Goal: Entertainment & Leisure: Consume media (video, audio)

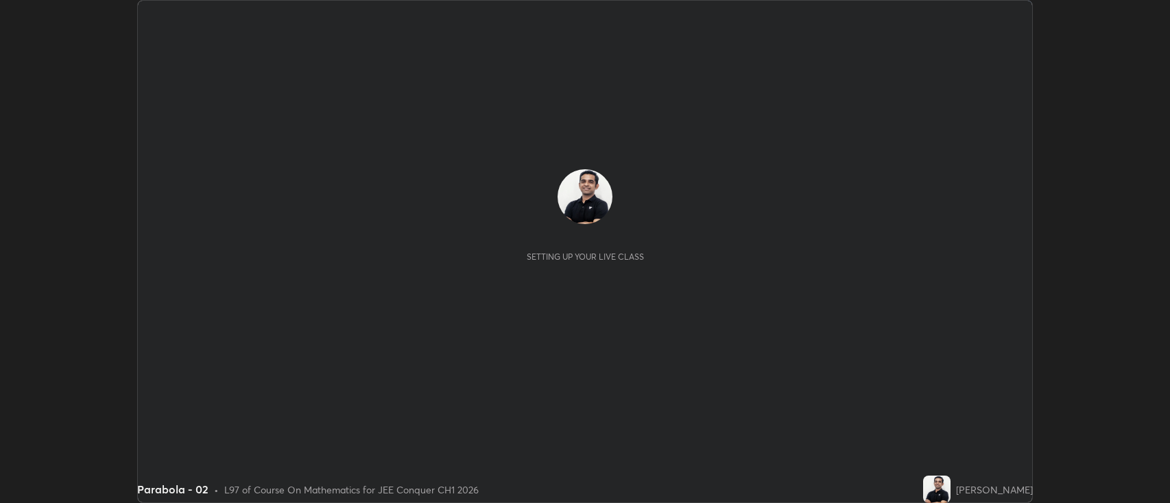
scroll to position [503, 1170]
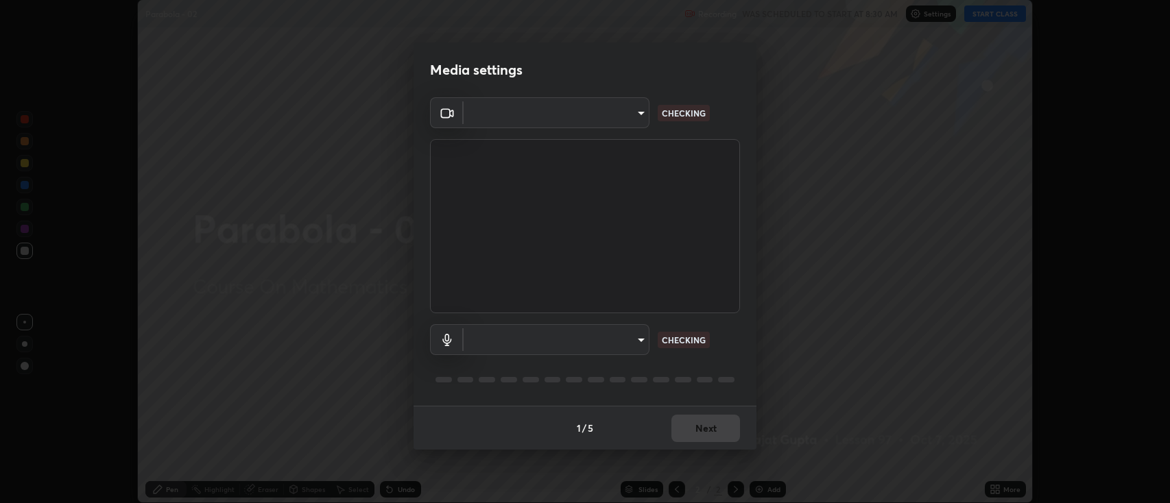
type input "3528efec02833288c34ab232e29dc1b898728e026cf3bfb96f453d63b846fc62"
type input "59cd71b39e3f87421b32276a4393f9d08f8d4183b9acfd65e72d5988036def2e"
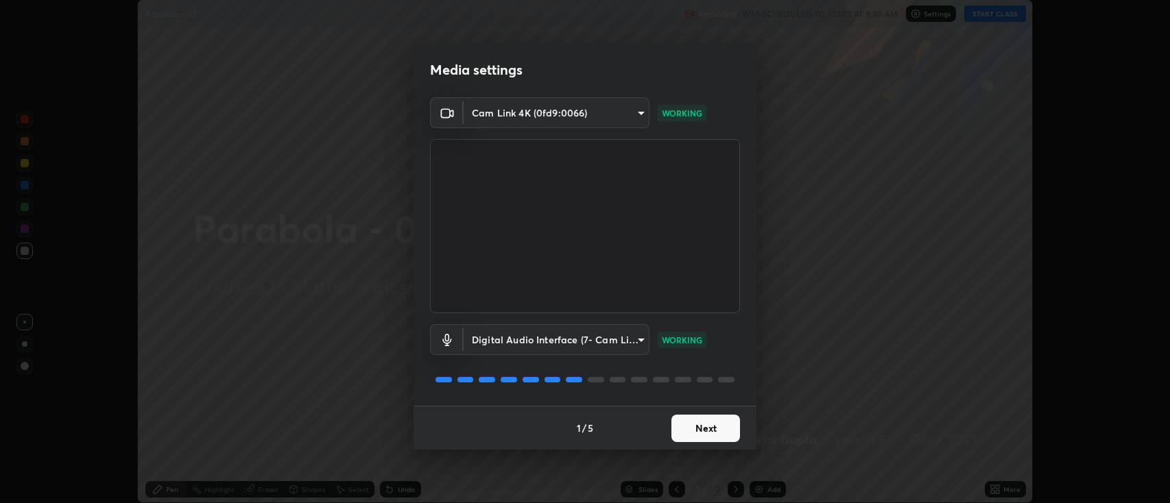
click at [693, 431] on button "Next" at bounding box center [705, 428] width 69 height 27
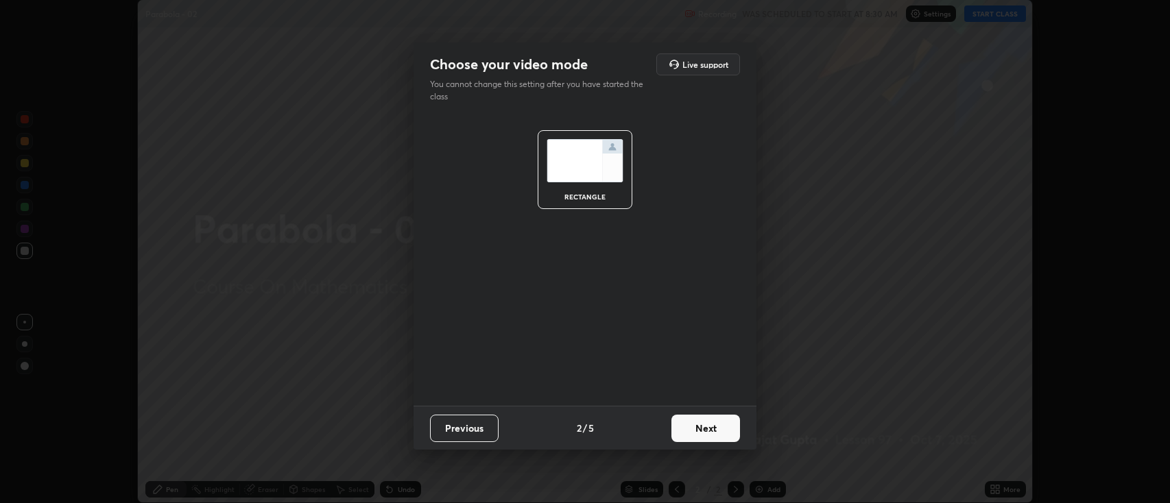
click at [699, 428] on button "Next" at bounding box center [705, 428] width 69 height 27
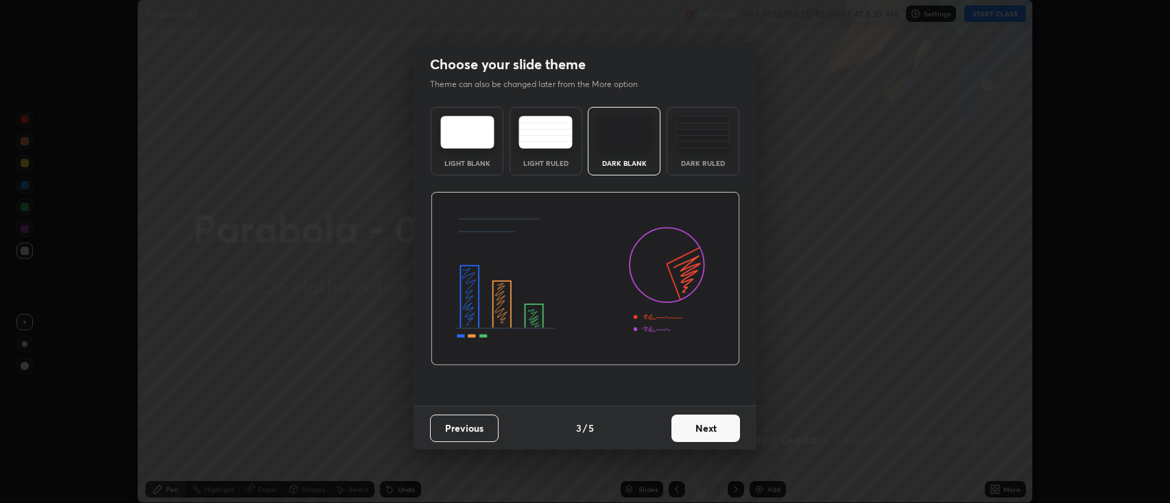
click at [701, 429] on button "Next" at bounding box center [705, 428] width 69 height 27
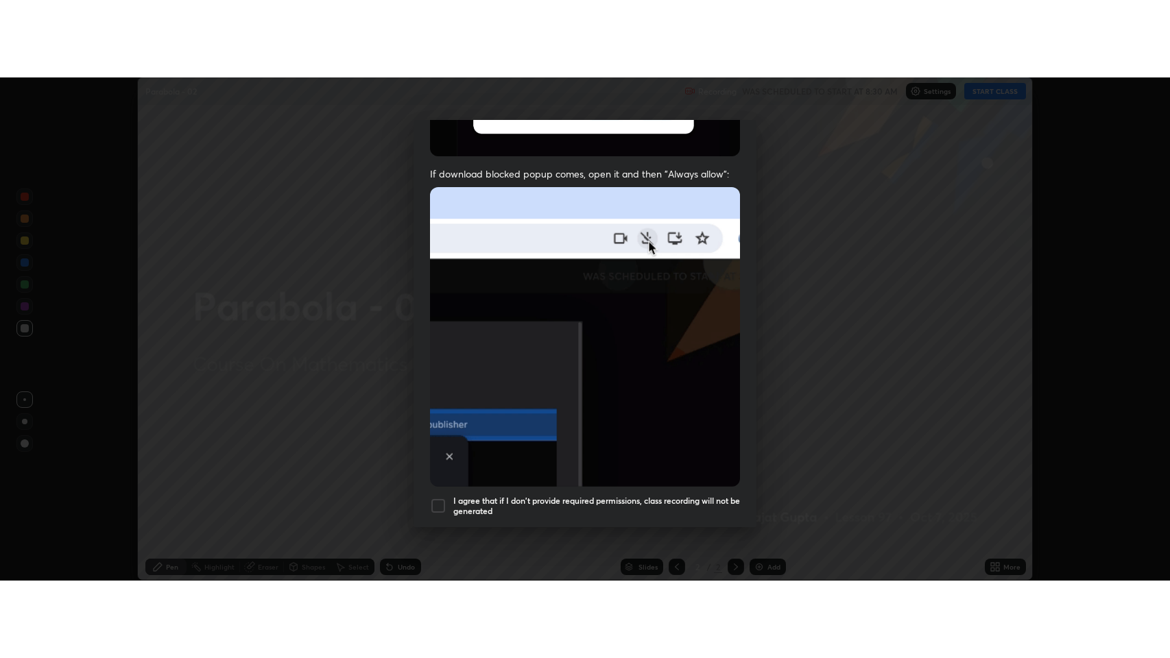
scroll to position [278, 0]
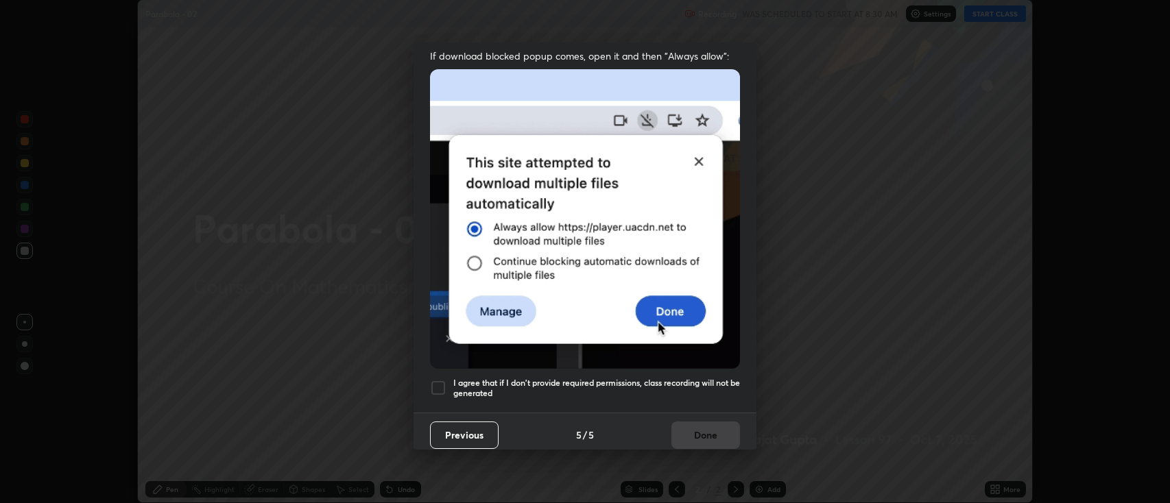
click at [510, 385] on h5 "I agree that if I don't provide required permissions, class recording will not …" at bounding box center [596, 388] width 287 height 21
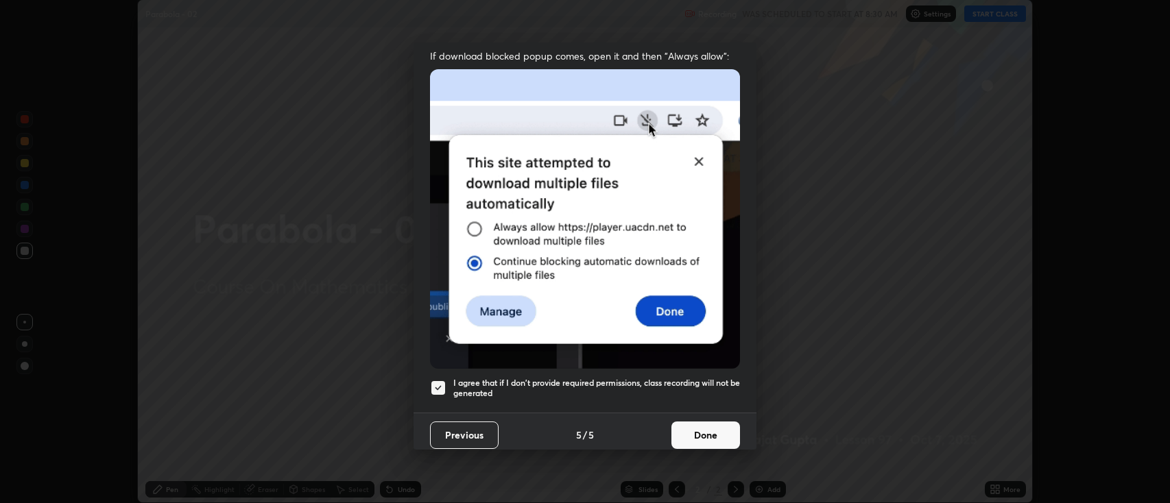
click at [699, 436] on button "Done" at bounding box center [705, 435] width 69 height 27
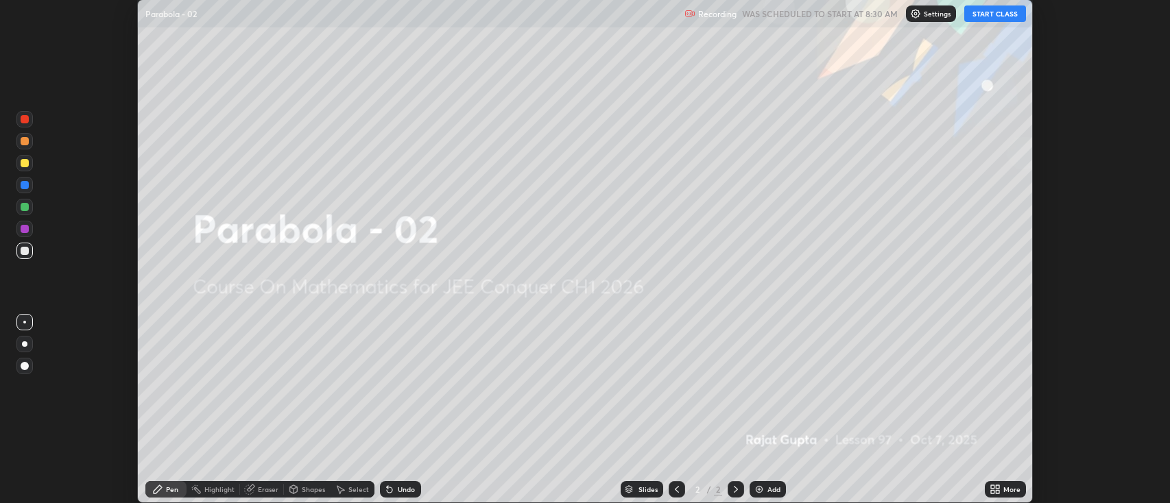
click at [763, 492] on img at bounding box center [759, 489] width 11 height 11
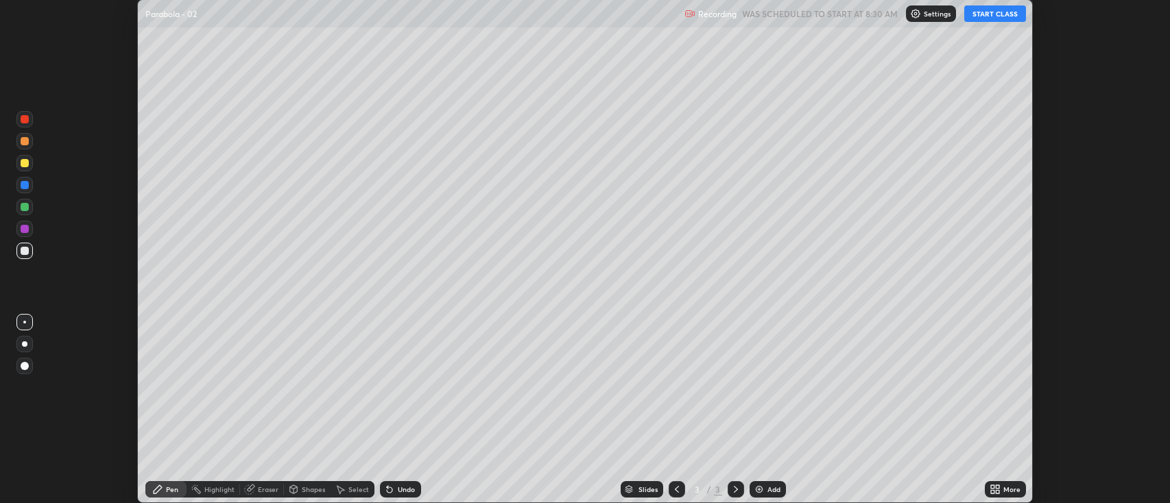
click at [988, 16] on button "START CLASS" at bounding box center [995, 13] width 62 height 16
click at [1005, 488] on div "More" at bounding box center [1011, 489] width 17 height 7
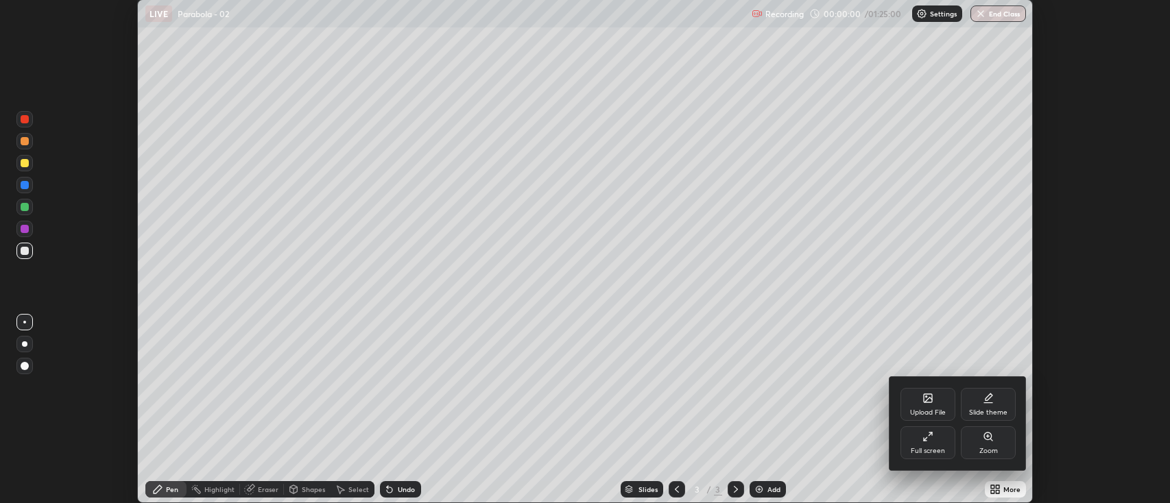
click at [923, 455] on div "Full screen" at bounding box center [928, 451] width 34 height 7
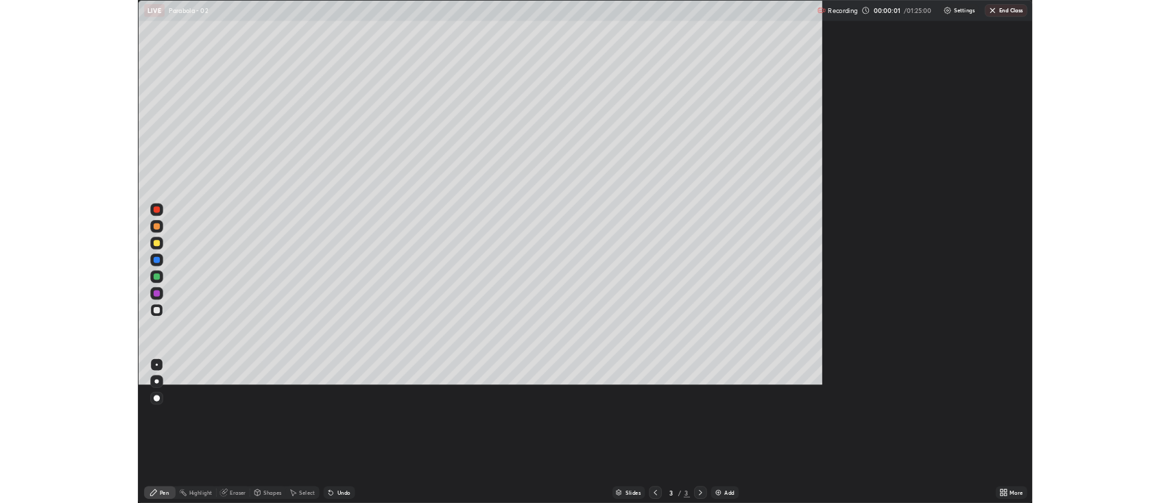
scroll to position [658, 1170]
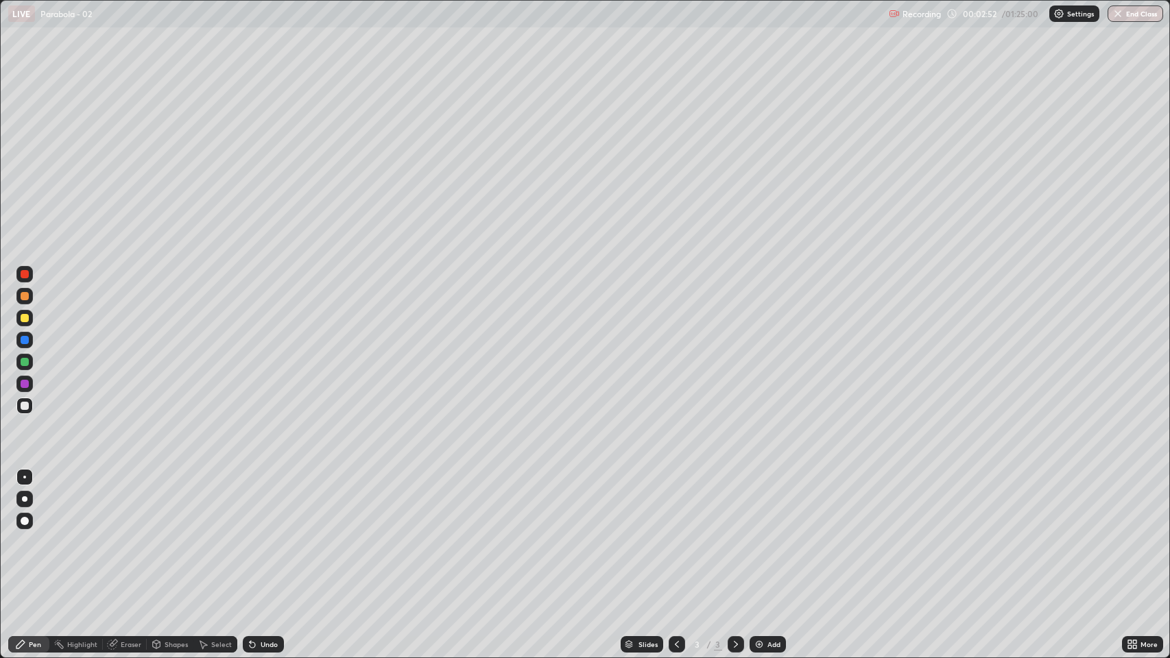
click at [133, 503] on div "Eraser" at bounding box center [131, 644] width 21 height 7
click at [45, 503] on div "Pen" at bounding box center [28, 644] width 41 height 16
click at [764, 503] on div "Add" at bounding box center [768, 644] width 36 height 16
click at [769, 503] on div "Add" at bounding box center [773, 644] width 13 height 7
click at [673, 503] on icon at bounding box center [676, 644] width 11 height 11
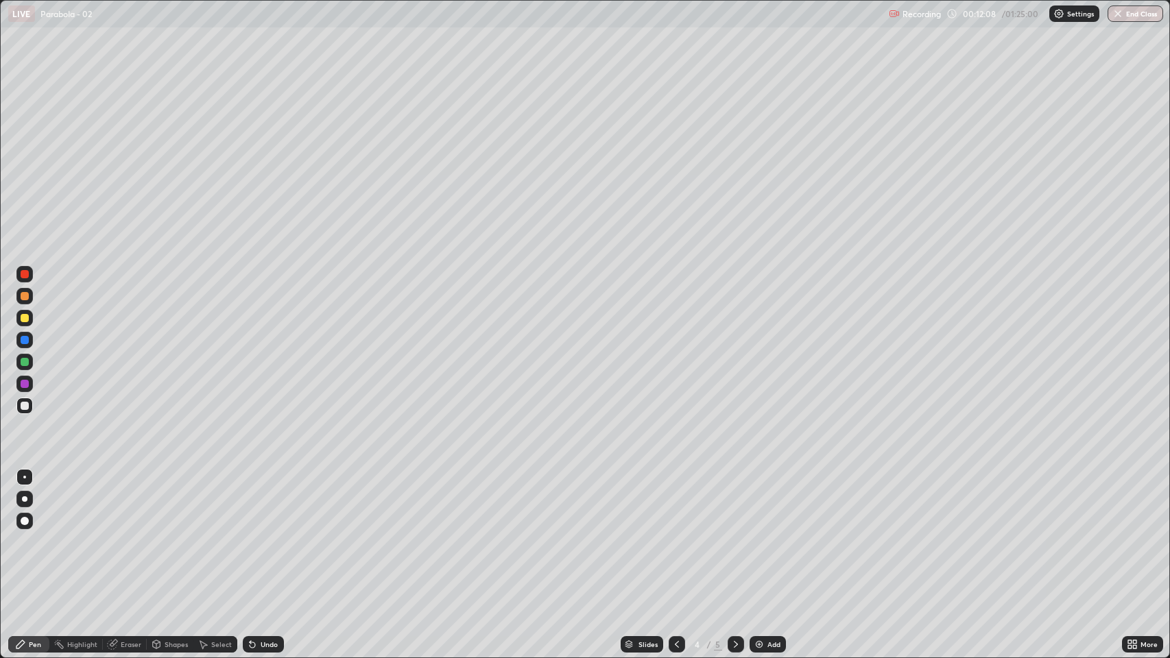
click at [732, 503] on icon at bounding box center [735, 644] width 11 height 11
click at [734, 503] on icon at bounding box center [735, 644] width 11 height 11
click at [767, 503] on div "Add" at bounding box center [773, 644] width 13 height 7
click at [265, 503] on div "Undo" at bounding box center [269, 644] width 17 height 7
click at [259, 503] on div "Undo" at bounding box center [263, 644] width 41 height 16
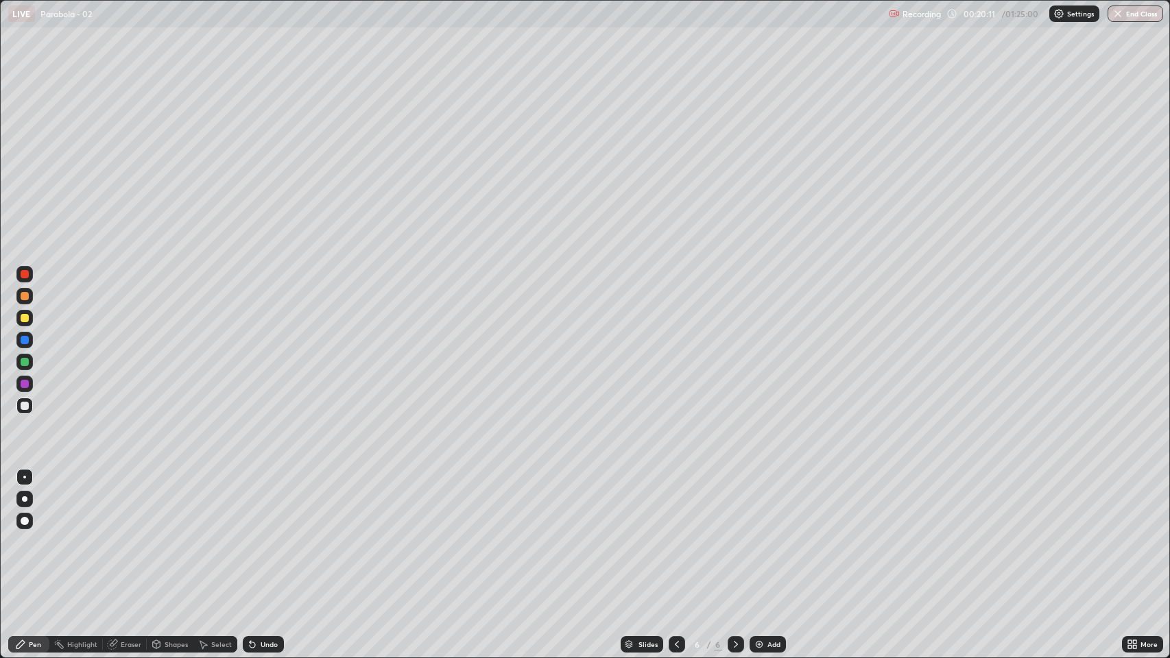
click at [268, 503] on div "Undo" at bounding box center [260, 644] width 47 height 27
click at [264, 503] on div "Undo" at bounding box center [260, 644] width 47 height 27
click at [773, 503] on div "Add" at bounding box center [773, 644] width 13 height 7
click at [270, 503] on div "Undo" at bounding box center [269, 644] width 17 height 7
click at [269, 503] on div "Undo" at bounding box center [269, 644] width 17 height 7
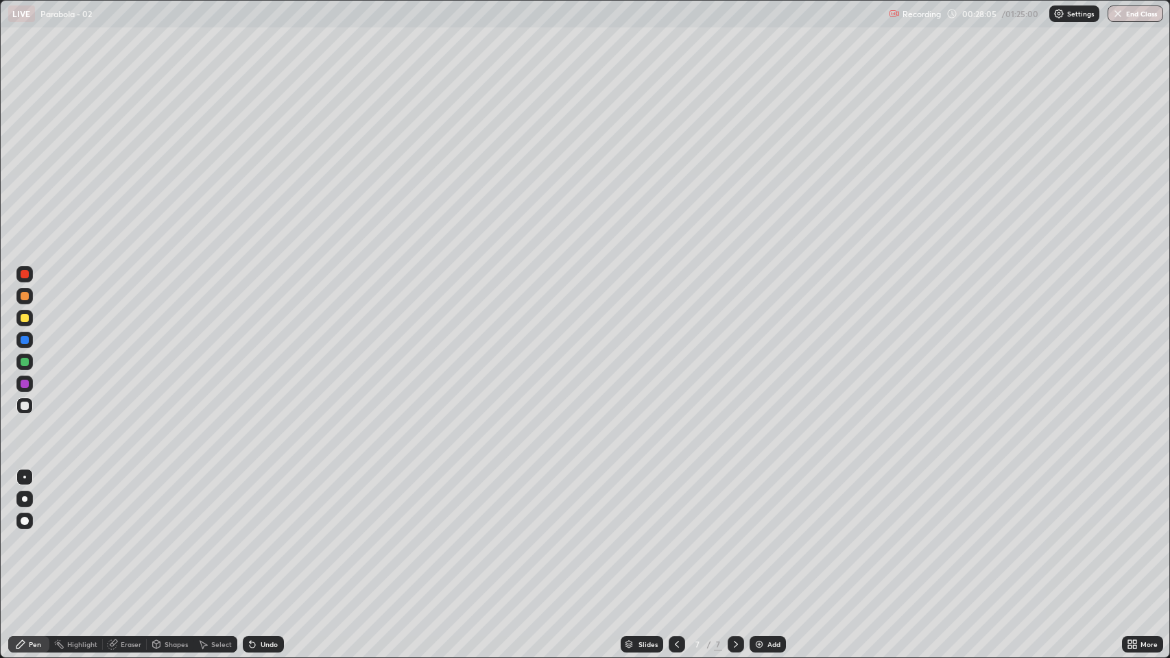
click at [267, 503] on div "Undo" at bounding box center [269, 644] width 17 height 7
click at [268, 503] on div "Undo" at bounding box center [269, 644] width 17 height 7
click at [270, 503] on div "Undo" at bounding box center [269, 644] width 17 height 7
click at [127, 503] on div "Eraser" at bounding box center [131, 644] width 21 height 7
click at [22, 503] on icon at bounding box center [26, 598] width 8 height 7
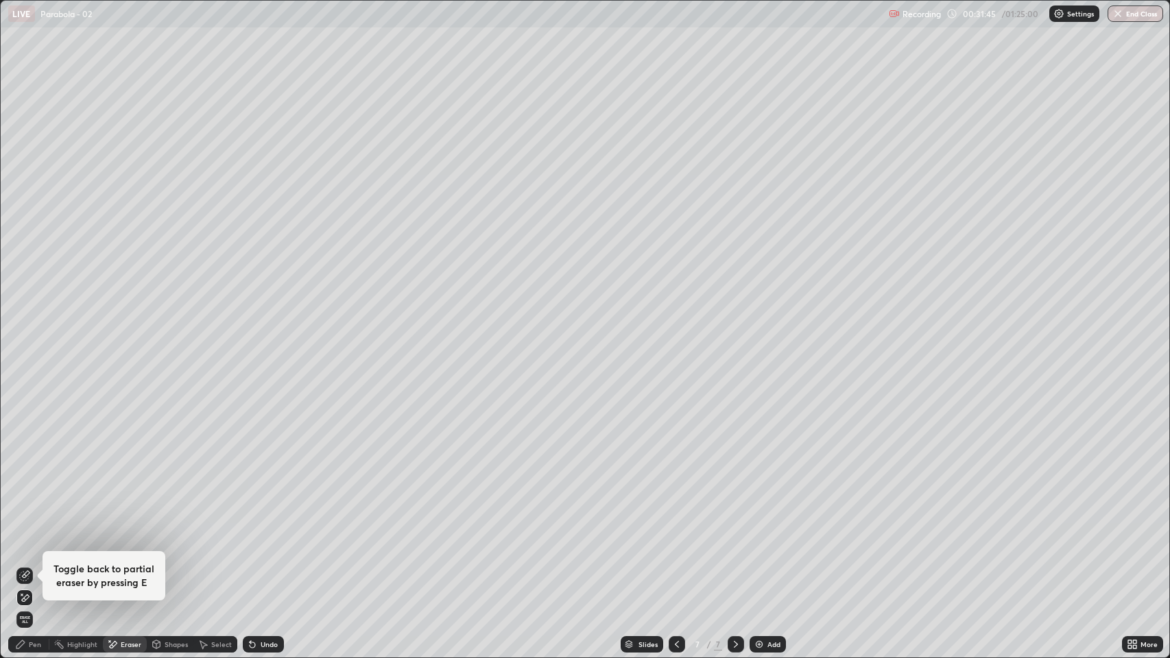
click at [30, 503] on div "Pen" at bounding box center [35, 644] width 12 height 7
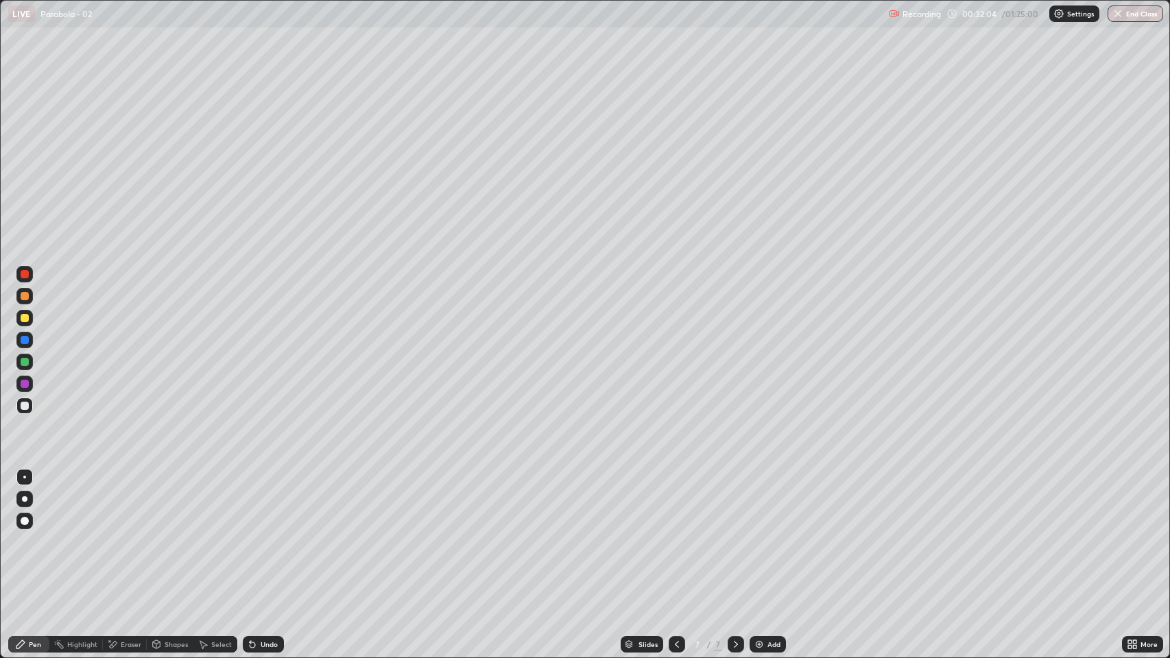
click at [263, 503] on div "Undo" at bounding box center [269, 644] width 17 height 7
click at [264, 503] on div "Undo" at bounding box center [269, 644] width 17 height 7
click at [269, 503] on div "Undo" at bounding box center [269, 644] width 17 height 7
click at [767, 503] on div "Add" at bounding box center [773, 644] width 13 height 7
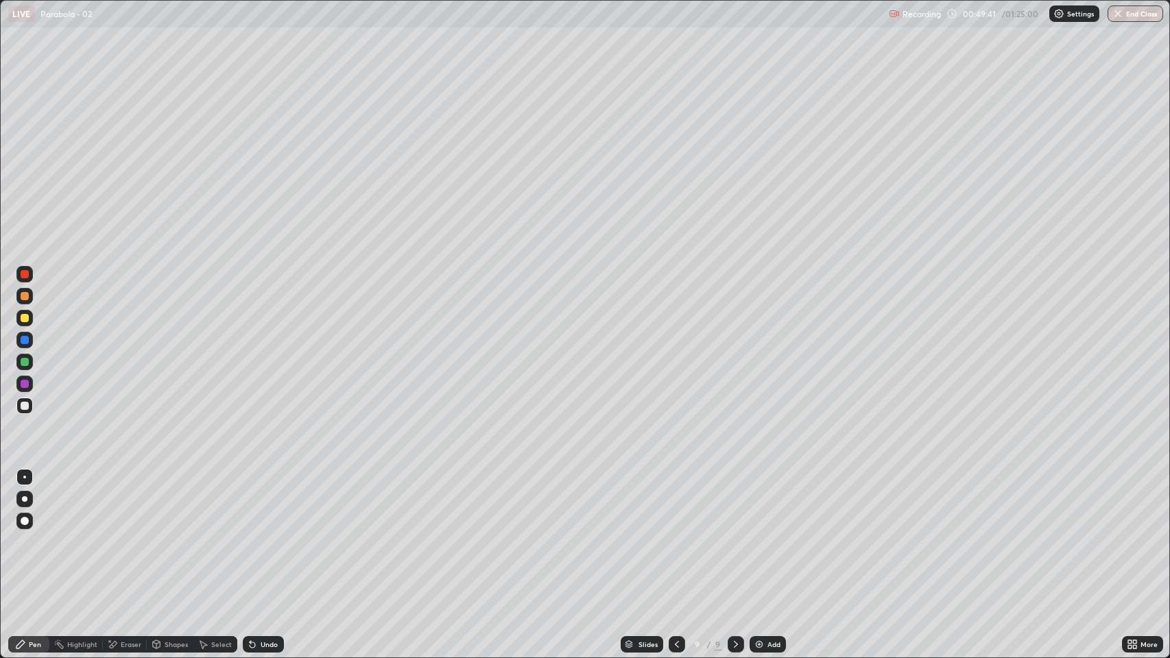
click at [773, 503] on div "Add" at bounding box center [773, 644] width 13 height 7
click at [274, 503] on div "Undo" at bounding box center [263, 644] width 41 height 16
click at [267, 503] on div "Undo" at bounding box center [269, 644] width 17 height 7
click at [263, 503] on div "Undo" at bounding box center [269, 644] width 17 height 7
click at [776, 503] on div "Add" at bounding box center [773, 644] width 13 height 7
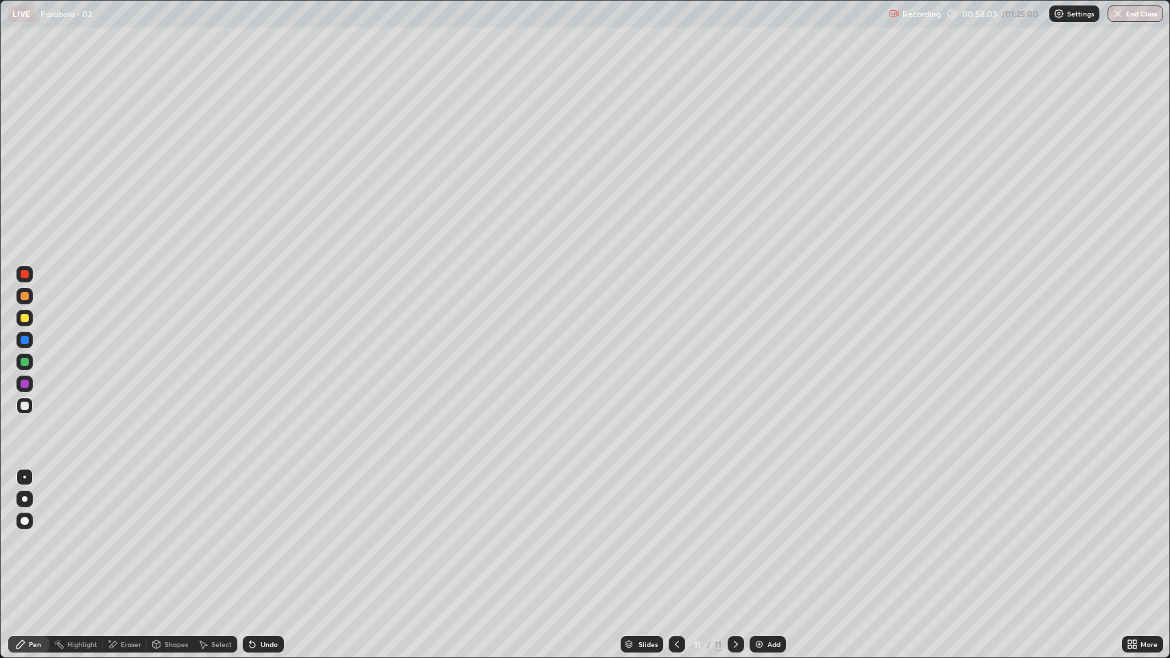
click at [675, 503] on icon at bounding box center [676, 644] width 11 height 11
click at [735, 503] on icon at bounding box center [735, 644] width 11 height 11
click at [677, 503] on icon at bounding box center [676, 644] width 11 height 11
click at [737, 503] on icon at bounding box center [735, 644] width 11 height 11
click at [675, 503] on div at bounding box center [677, 644] width 16 height 16
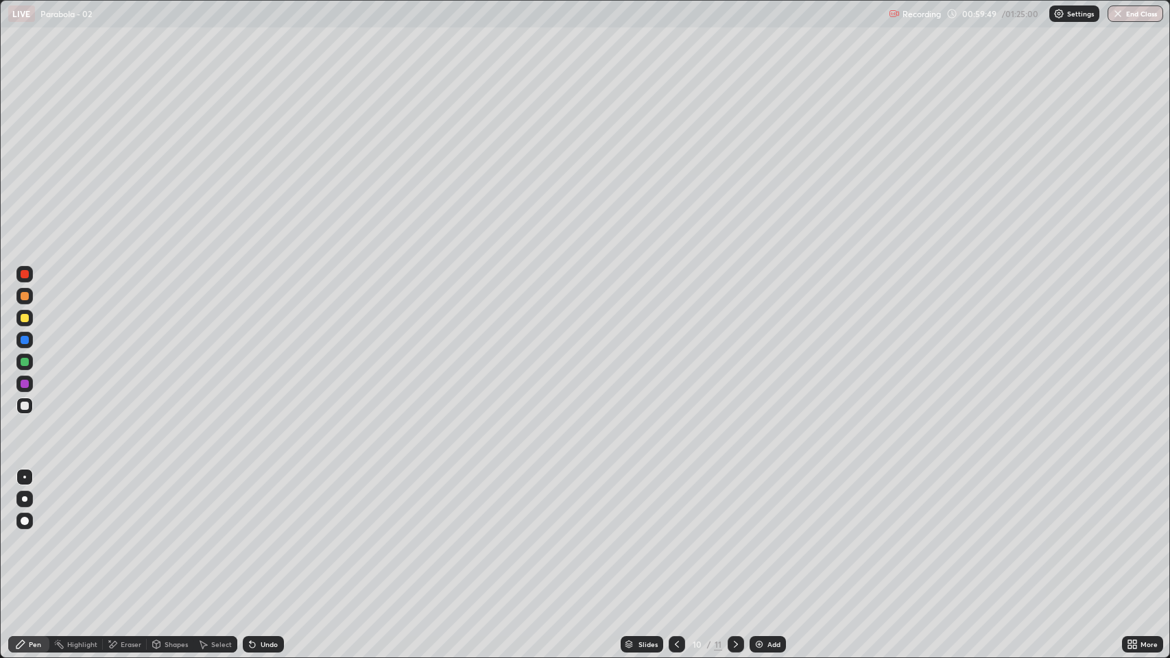
click at [743, 503] on div at bounding box center [736, 644] width 16 height 16
click at [773, 503] on div "Add" at bounding box center [773, 644] width 13 height 7
click at [272, 503] on div "Undo" at bounding box center [269, 644] width 17 height 7
click at [767, 503] on div "Add" at bounding box center [773, 644] width 13 height 7
click at [133, 503] on div "Eraser" at bounding box center [131, 644] width 21 height 7
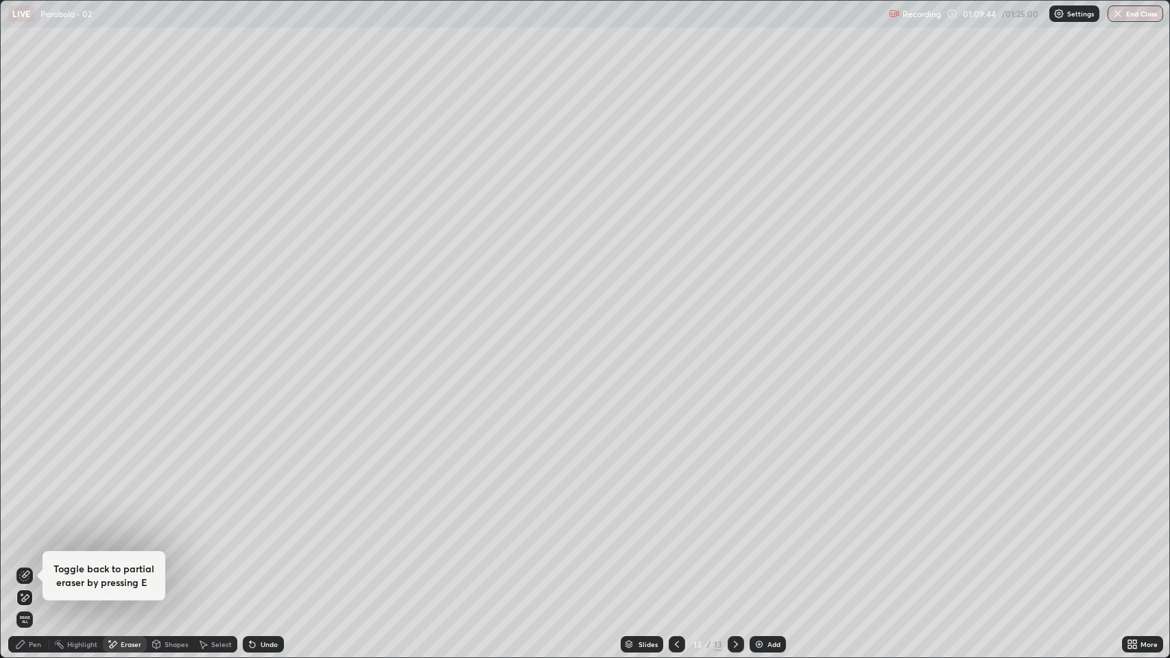
click at [27, 503] on div "Pen" at bounding box center [28, 644] width 41 height 16
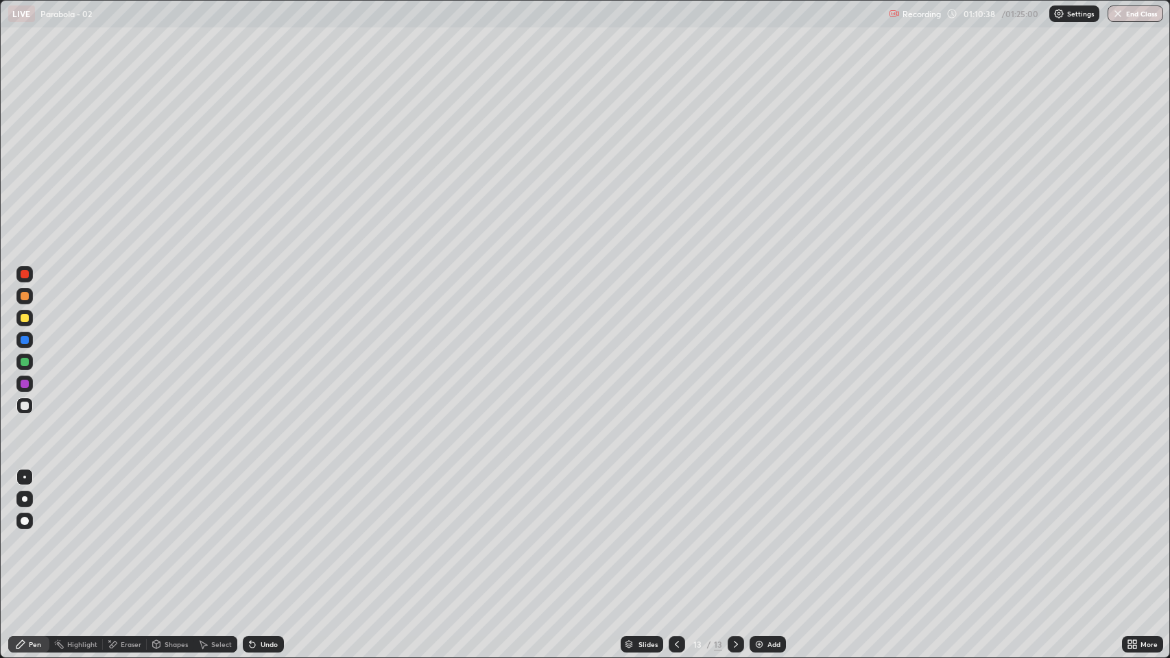
click at [774, 503] on div "Add" at bounding box center [773, 644] width 13 height 7
click at [167, 503] on div "Shapes" at bounding box center [176, 644] width 23 height 7
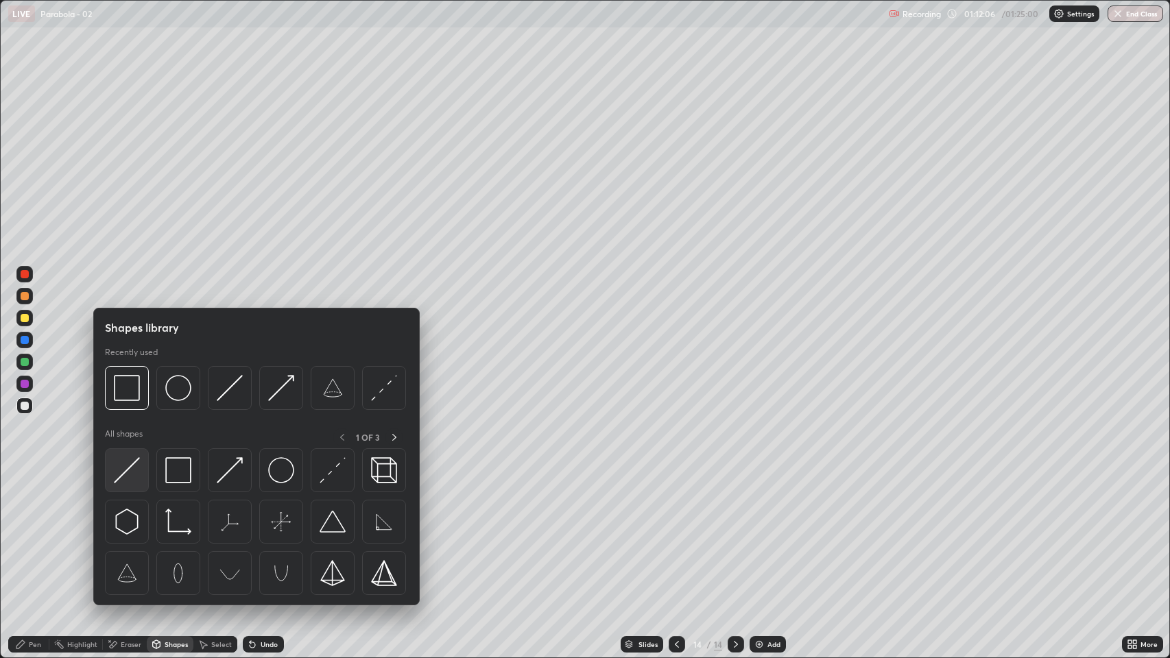
click at [132, 468] on img at bounding box center [127, 470] width 26 height 26
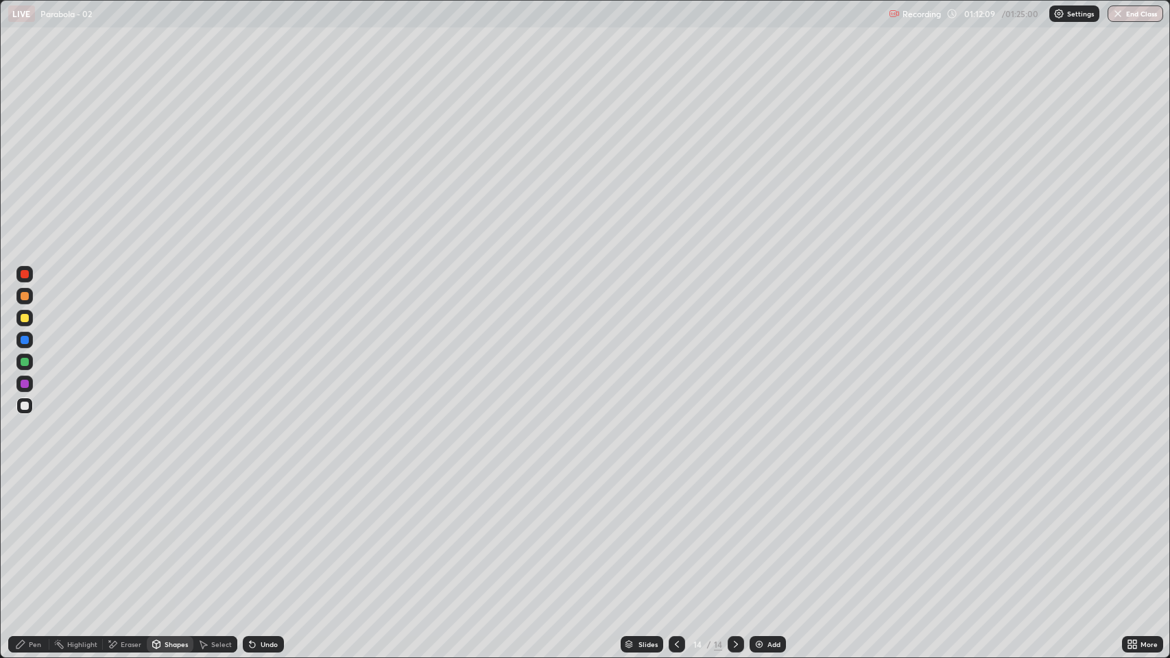
click at [25, 318] on div at bounding box center [25, 318] width 8 height 8
click at [25, 362] on div at bounding box center [25, 362] width 8 height 8
click at [272, 503] on div "Undo" at bounding box center [269, 644] width 17 height 7
click at [25, 406] on div at bounding box center [25, 406] width 8 height 8
click at [34, 503] on div "Pen" at bounding box center [35, 644] width 12 height 7
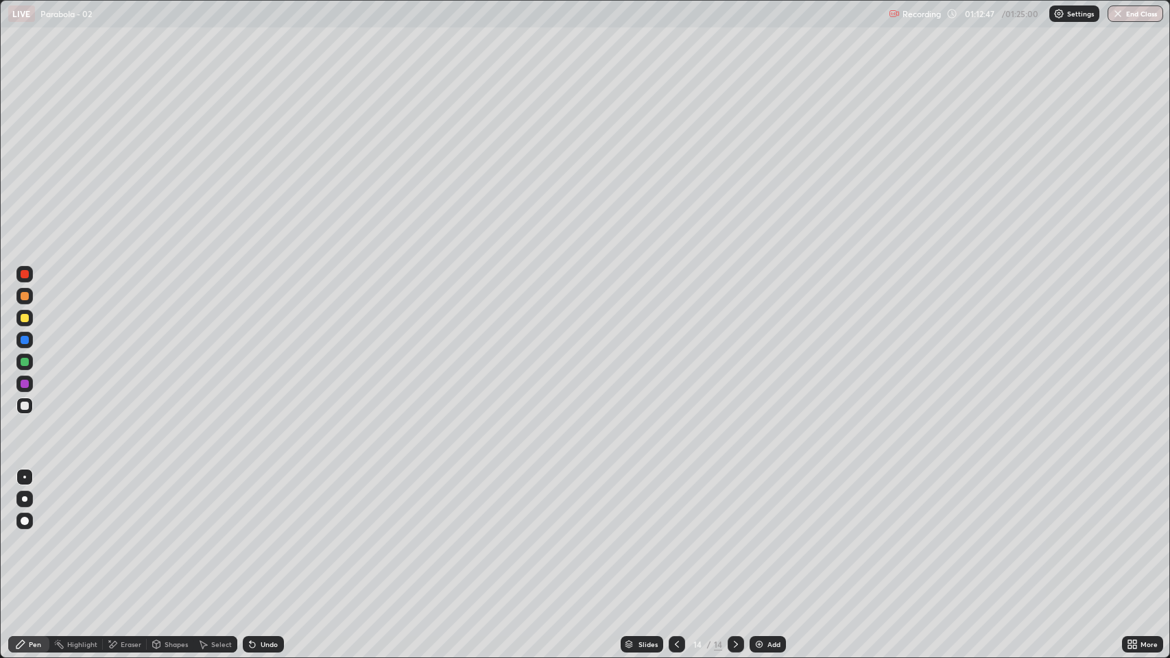
click at [25, 342] on div at bounding box center [25, 340] width 8 height 8
click at [22, 317] on div at bounding box center [25, 318] width 8 height 8
click at [25, 402] on div at bounding box center [25, 406] width 8 height 8
click at [758, 503] on img at bounding box center [759, 644] width 11 height 11
click at [677, 503] on icon at bounding box center [676, 644] width 11 height 11
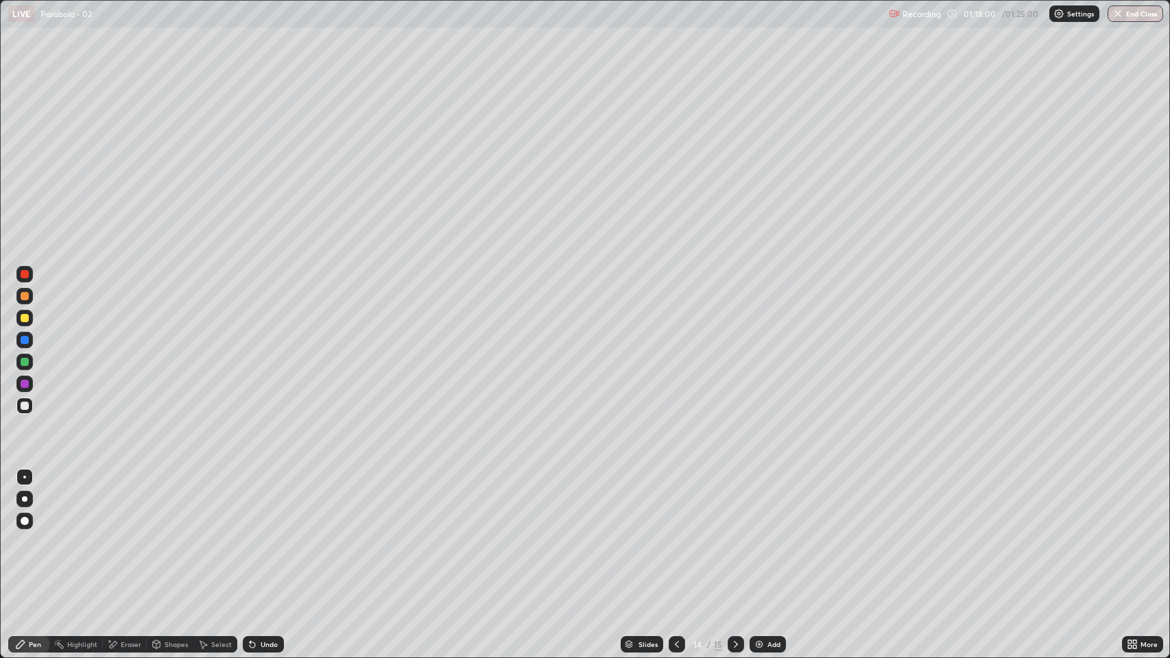
click at [679, 503] on icon at bounding box center [676, 644] width 11 height 11
click at [737, 503] on icon at bounding box center [735, 644] width 11 height 11
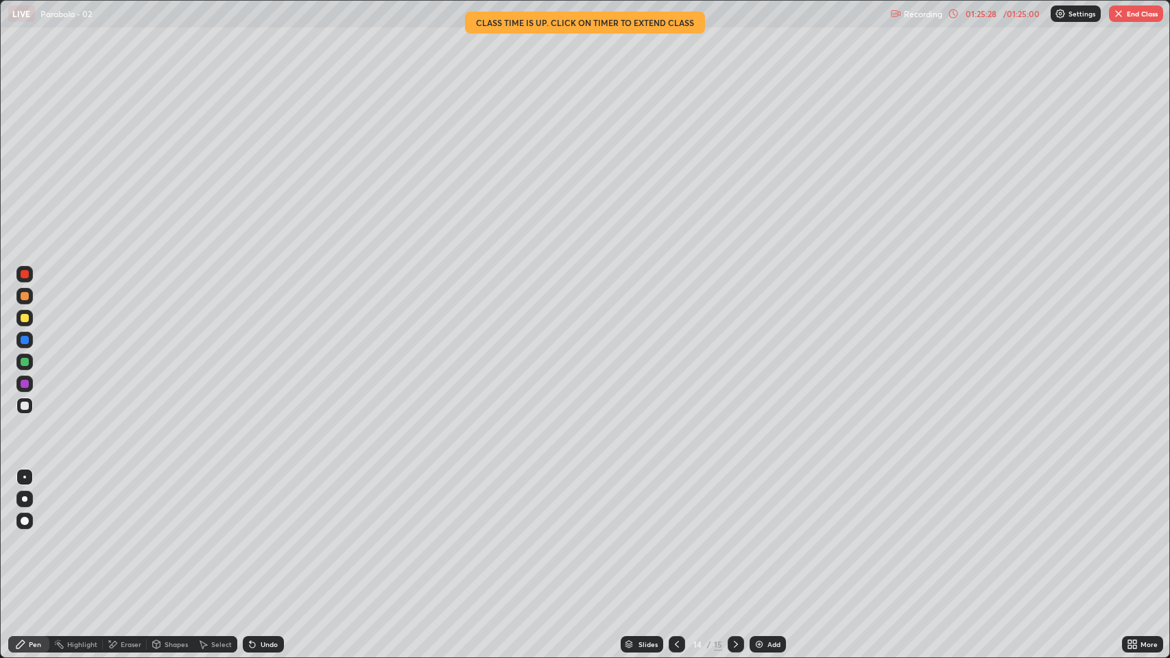
click at [734, 503] on icon at bounding box center [735, 644] width 11 height 11
click at [676, 503] on icon at bounding box center [676, 644] width 11 height 11
click at [736, 503] on icon at bounding box center [735, 644] width 11 height 11
click at [679, 503] on icon at bounding box center [676, 644] width 11 height 11
click at [674, 503] on icon at bounding box center [676, 644] width 11 height 11
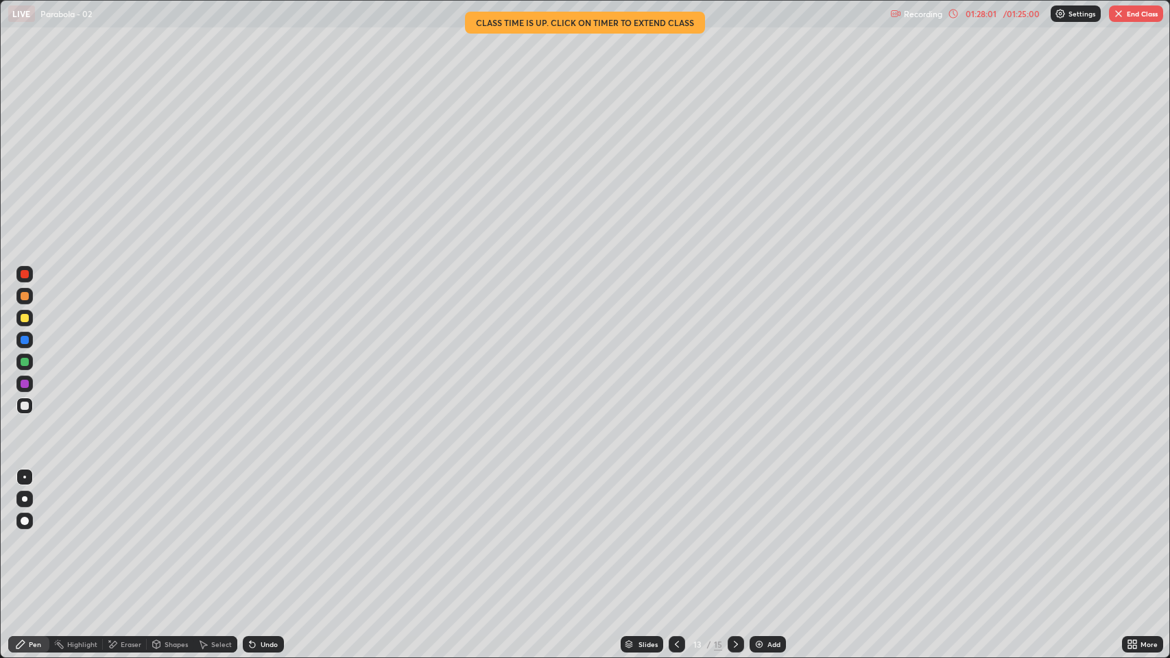
click at [1138, 16] on button "End Class" at bounding box center [1136, 13] width 54 height 16
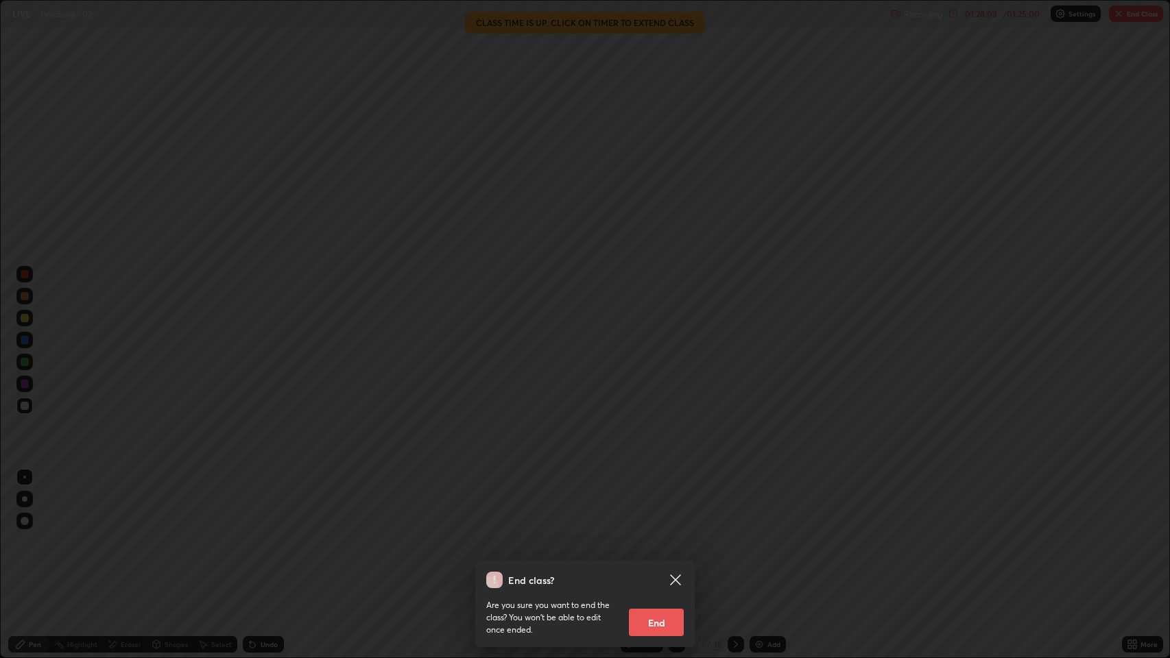
click at [667, 503] on button "End" at bounding box center [656, 622] width 55 height 27
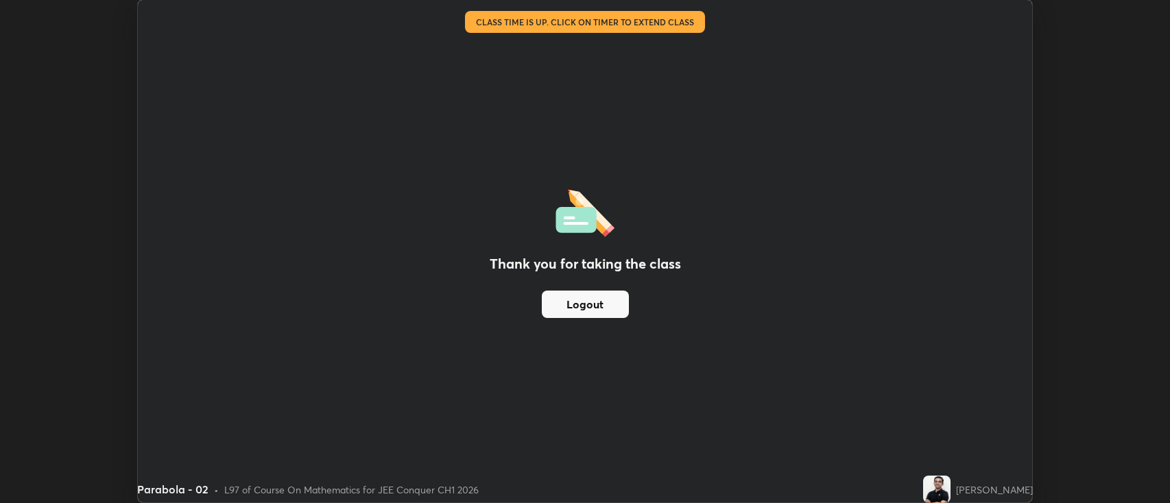
scroll to position [68072, 67406]
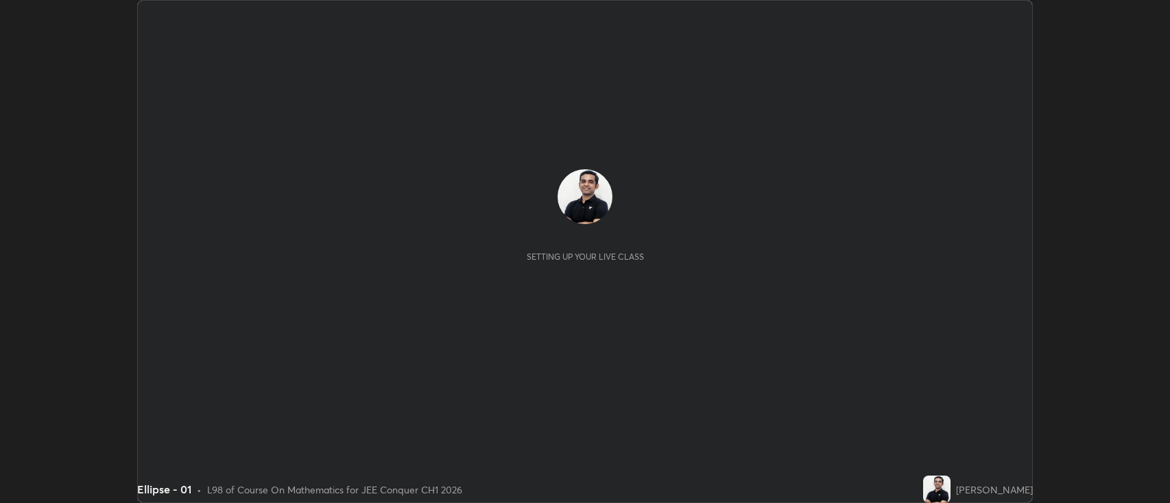
scroll to position [503, 1170]
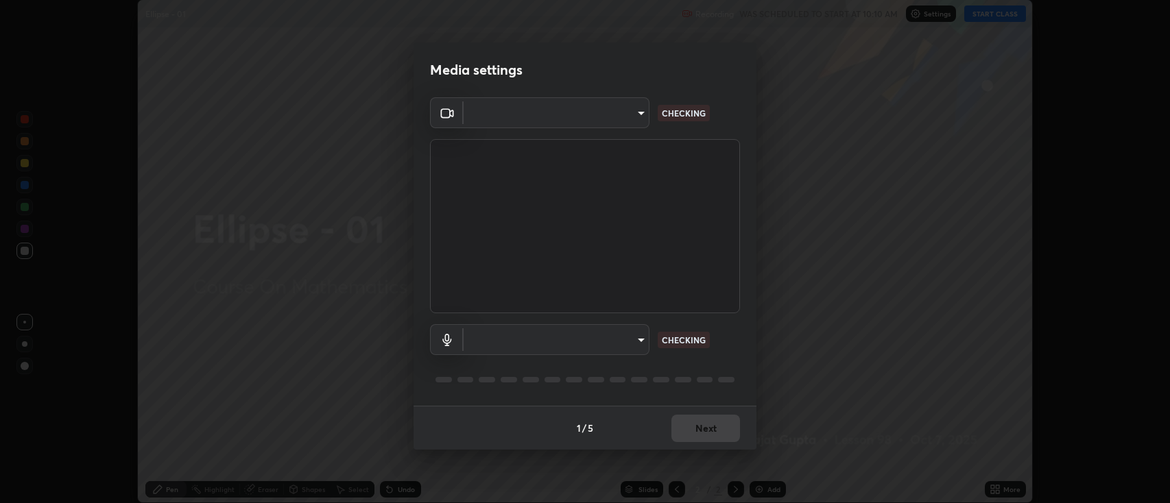
type input "3528efec02833288c34ab232e29dc1b898728e026cf3bfb96f453d63b846fc62"
type input "59cd71b39e3f87421b32276a4393f9d08f8d4183b9acfd65e72d5988036def2e"
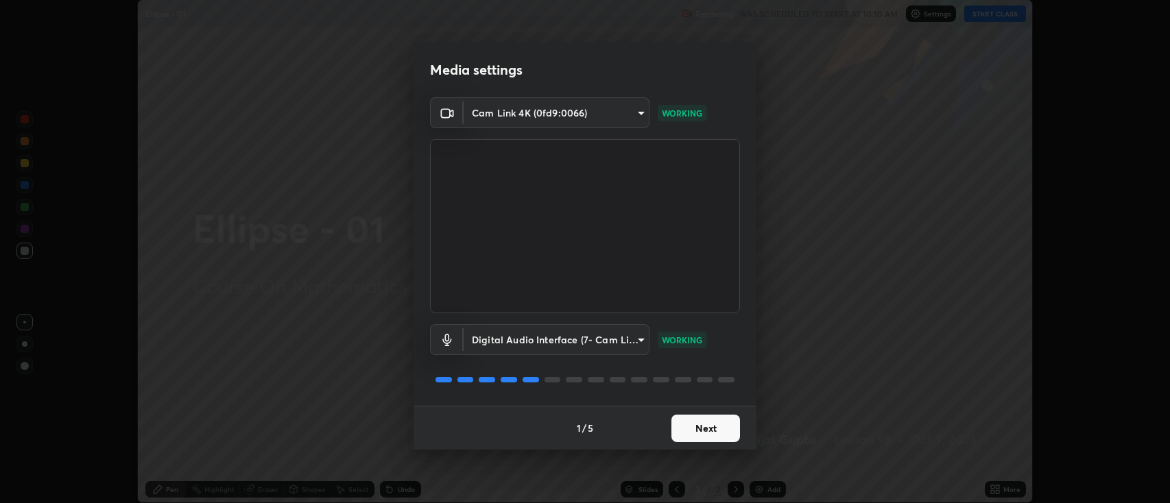
click at [716, 430] on button "Next" at bounding box center [705, 428] width 69 height 27
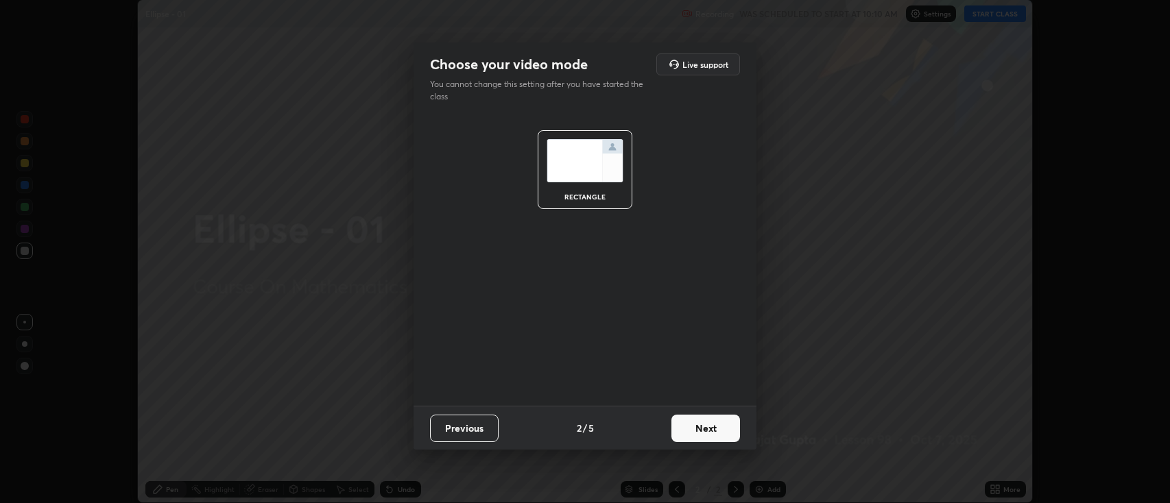
click at [716, 430] on button "Next" at bounding box center [705, 428] width 69 height 27
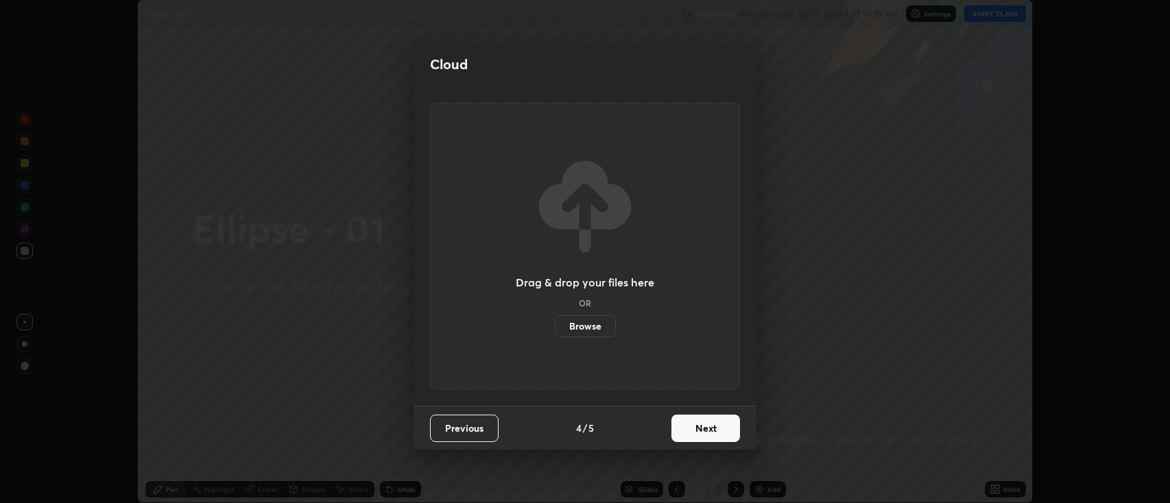
click at [717, 431] on button "Next" at bounding box center [705, 428] width 69 height 27
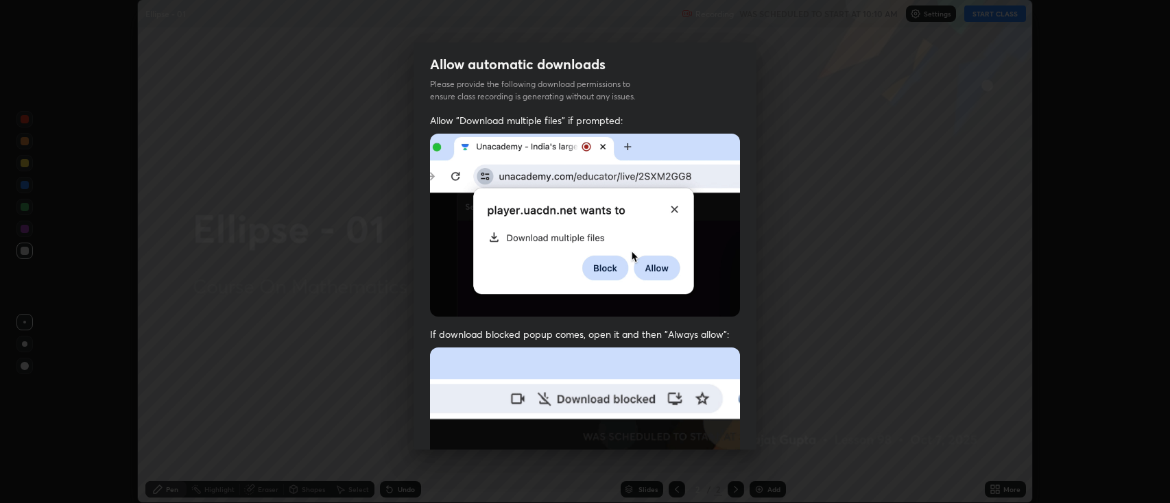
click at [718, 431] on img at bounding box center [585, 498] width 310 height 300
click at [719, 433] on img at bounding box center [585, 498] width 310 height 300
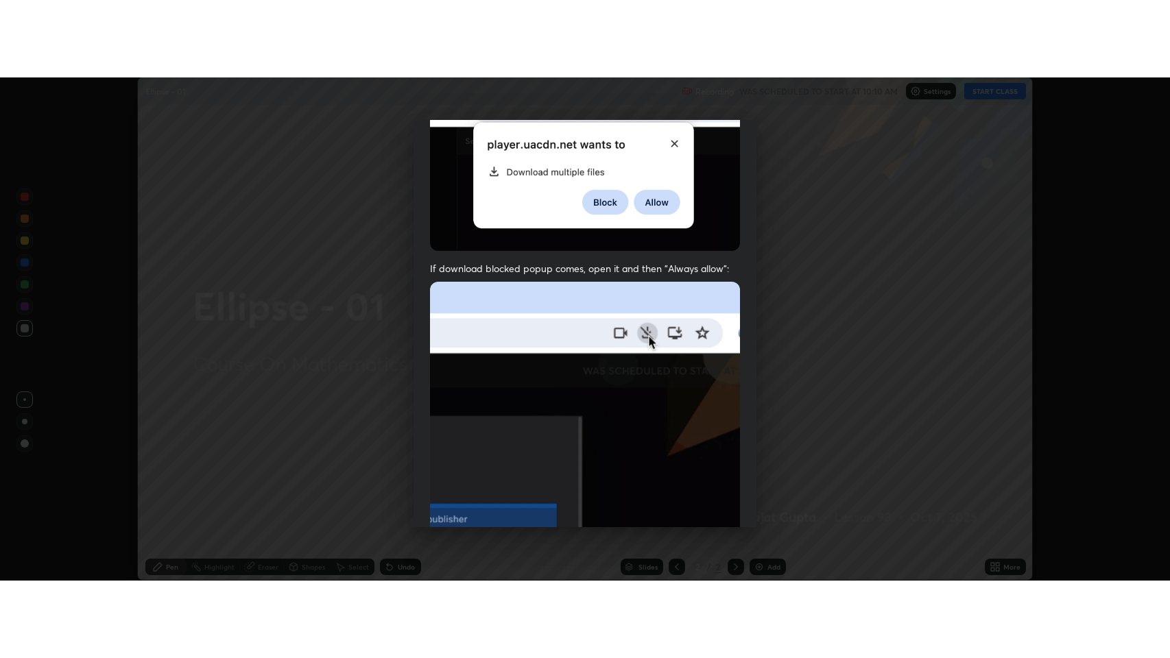
scroll to position [278, 0]
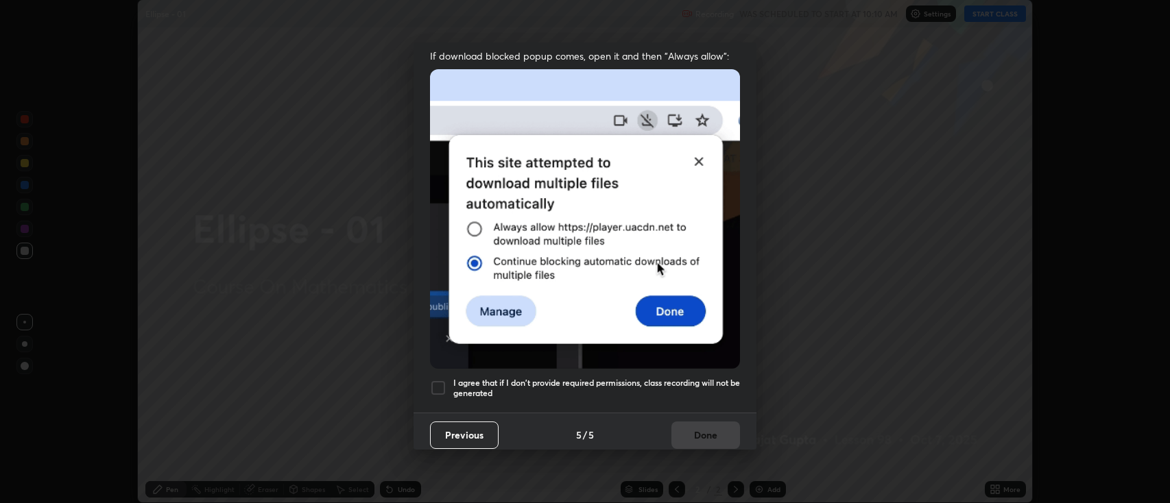
click at [640, 379] on h5 "I agree that if I don't provide required permissions, class recording will not …" at bounding box center [596, 388] width 287 height 21
click at [692, 425] on button "Done" at bounding box center [705, 435] width 69 height 27
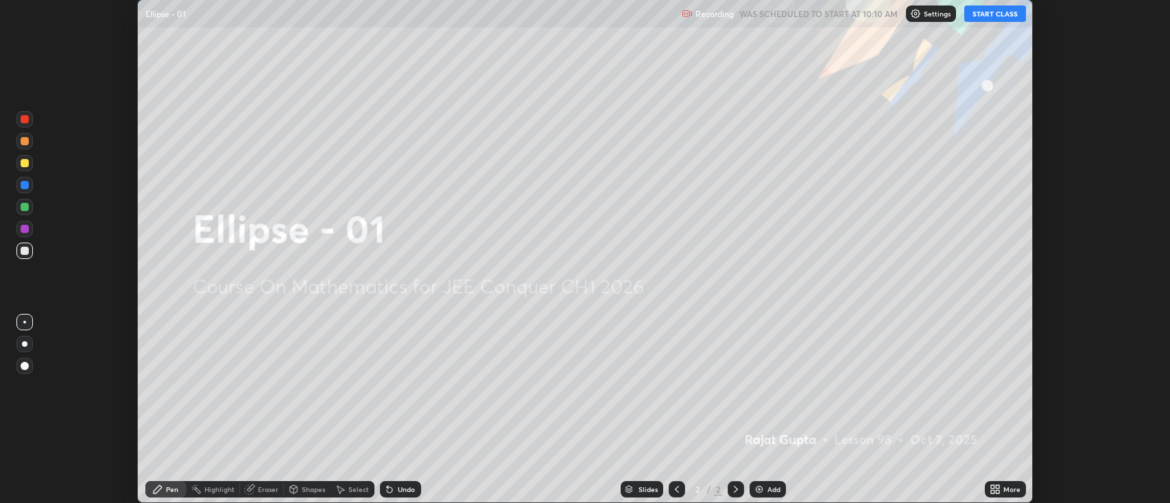
click at [995, 16] on button "START CLASS" at bounding box center [995, 13] width 62 height 16
click at [1006, 486] on div "More" at bounding box center [1011, 489] width 17 height 7
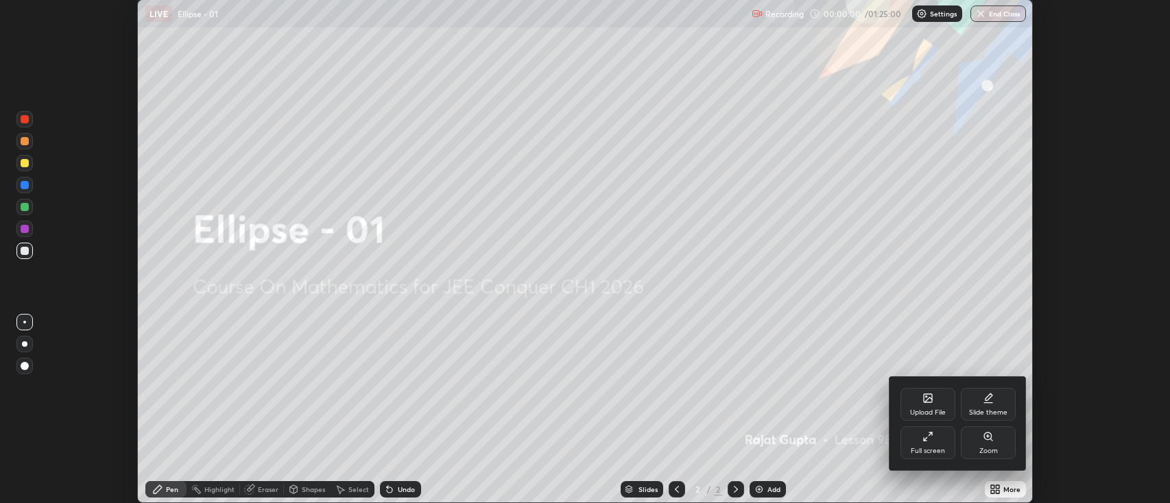
click at [935, 450] on div "Full screen" at bounding box center [928, 451] width 34 height 7
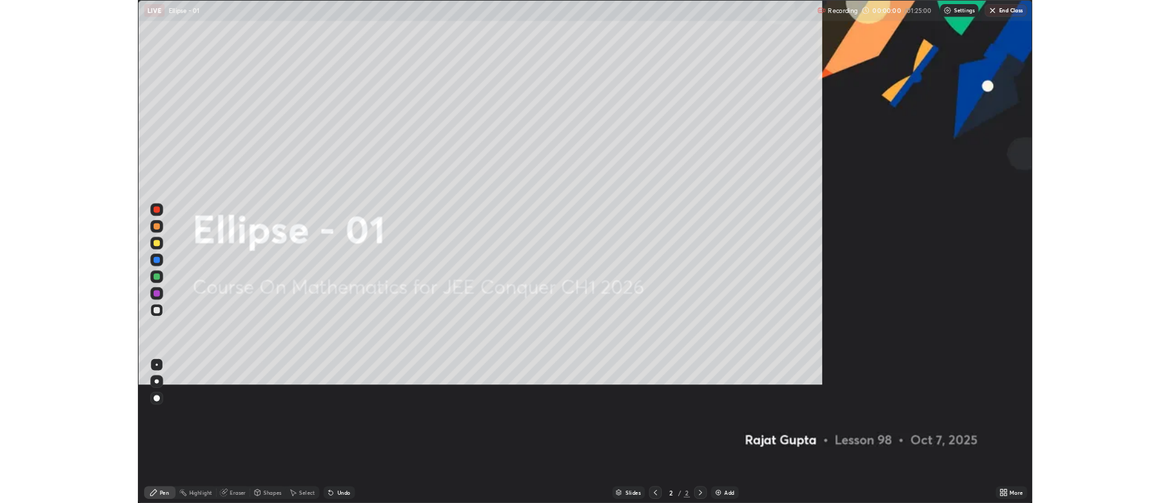
scroll to position [658, 1170]
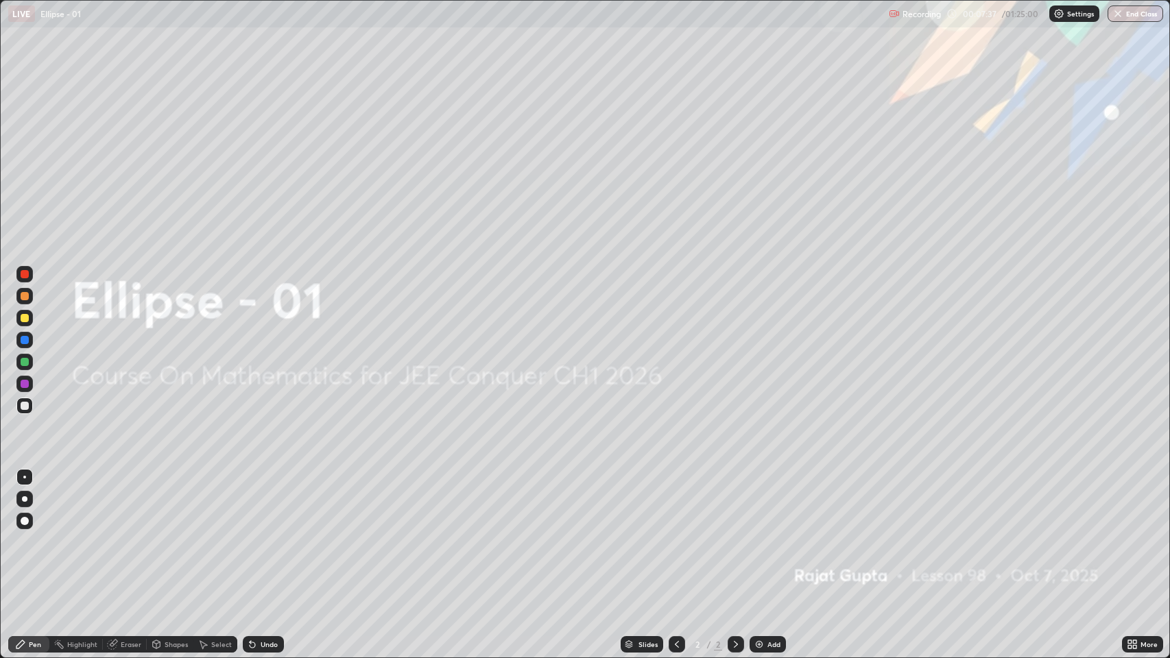
click at [774, 503] on div "Add" at bounding box center [773, 644] width 13 height 7
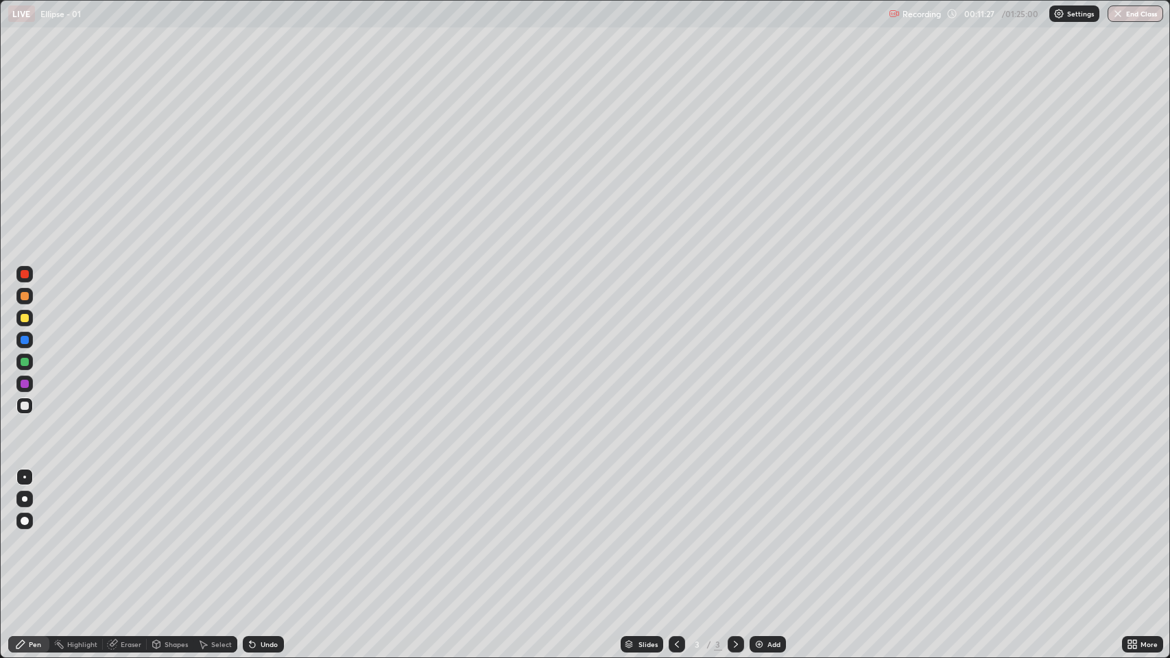
click at [273, 503] on div "Undo" at bounding box center [269, 644] width 17 height 7
click at [266, 503] on div "Undo" at bounding box center [269, 644] width 17 height 7
click at [768, 503] on div "Add" at bounding box center [773, 644] width 13 height 7
click at [261, 503] on div "Undo" at bounding box center [269, 644] width 17 height 7
click at [262, 503] on div "Undo" at bounding box center [269, 644] width 17 height 7
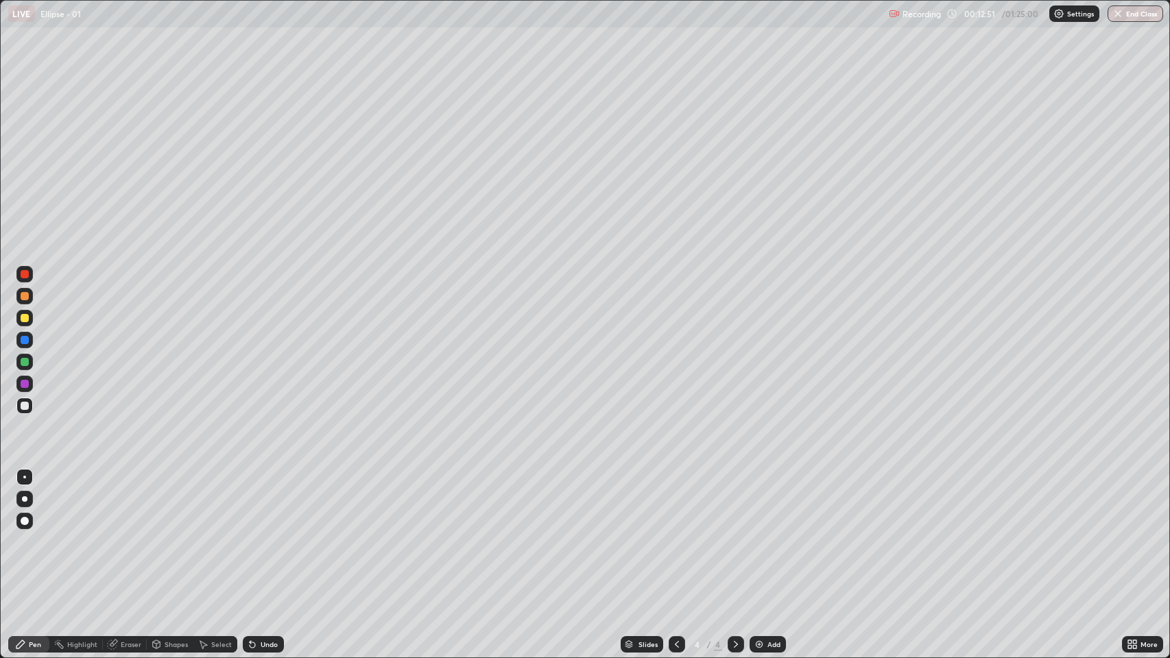
click at [251, 503] on icon at bounding box center [252, 645] width 5 height 5
click at [771, 503] on div "Add" at bounding box center [773, 644] width 13 height 7
click at [272, 503] on div "Undo" at bounding box center [269, 644] width 17 height 7
click at [276, 503] on div "Undo" at bounding box center [269, 644] width 17 height 7
click at [268, 503] on div "Undo" at bounding box center [269, 644] width 17 height 7
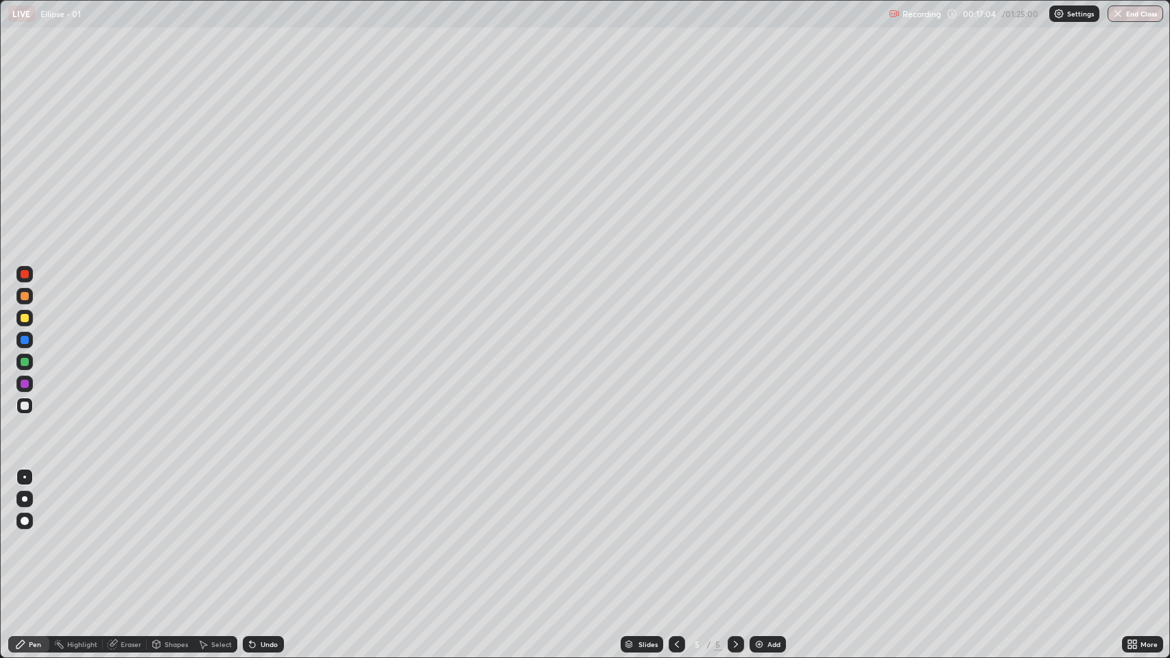
click at [266, 503] on div "Undo" at bounding box center [269, 644] width 17 height 7
click at [782, 503] on div "Add" at bounding box center [768, 644] width 36 height 16
click at [777, 503] on div "Add" at bounding box center [773, 644] width 13 height 7
click at [170, 503] on div "Shapes" at bounding box center [176, 644] width 23 height 7
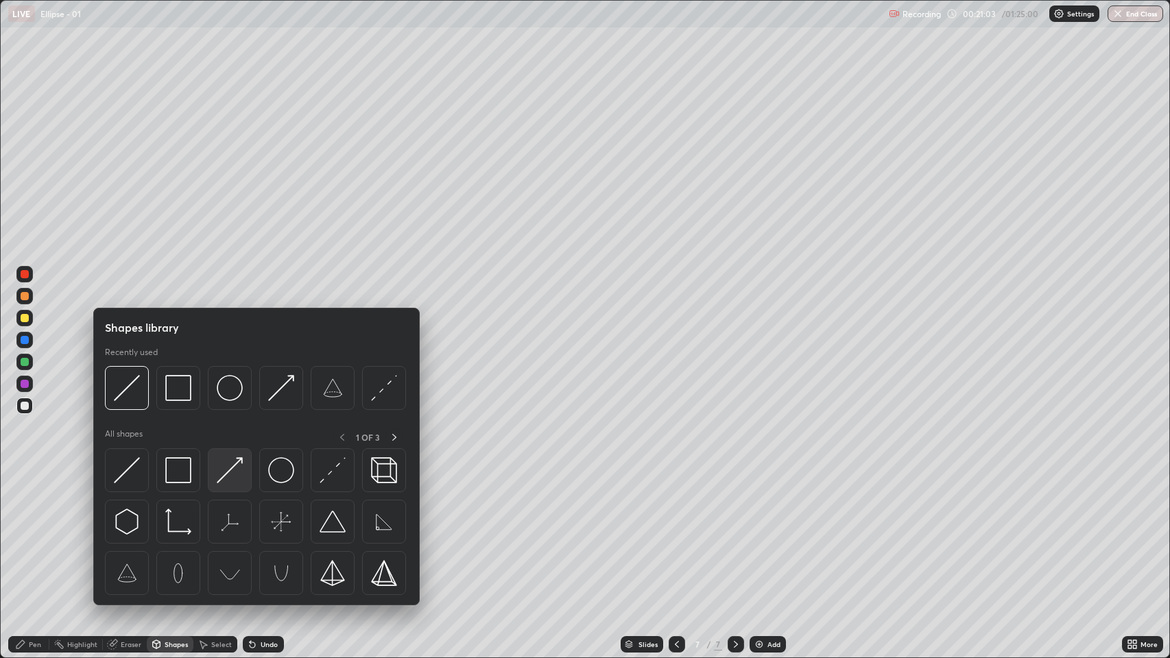
click at [234, 474] on img at bounding box center [230, 470] width 26 height 26
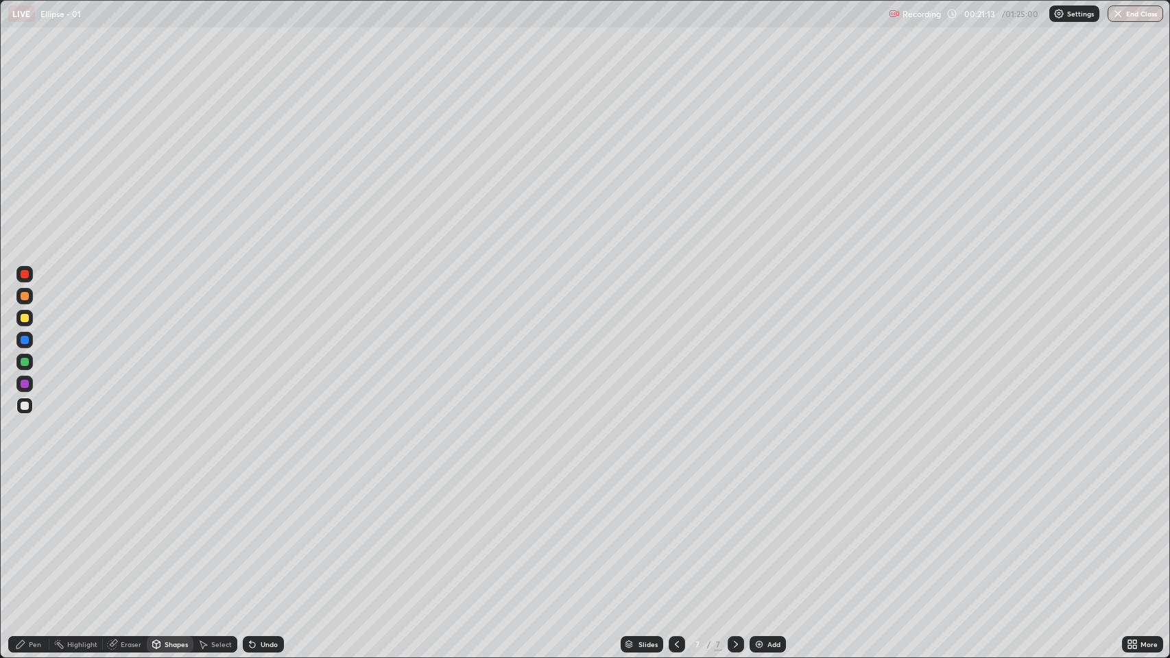
click at [675, 503] on icon at bounding box center [676, 644] width 11 height 11
click at [734, 503] on icon at bounding box center [735, 644] width 11 height 11
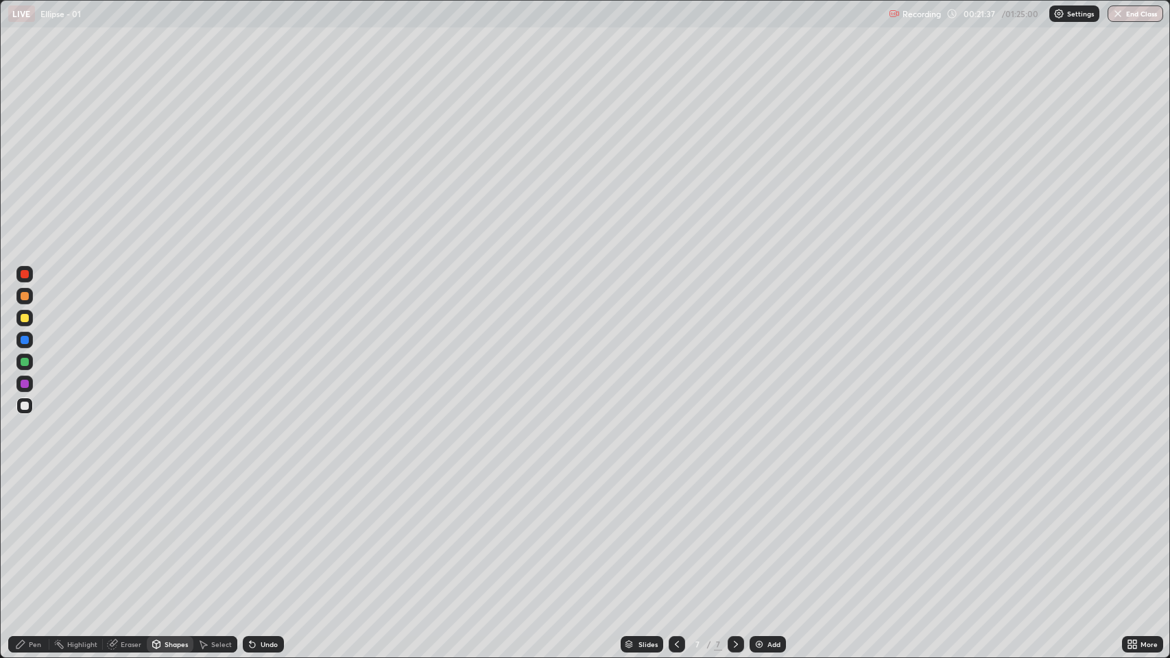
click at [131, 503] on div "Eraser" at bounding box center [131, 644] width 21 height 7
click at [21, 503] on icon at bounding box center [24, 599] width 11 height 12
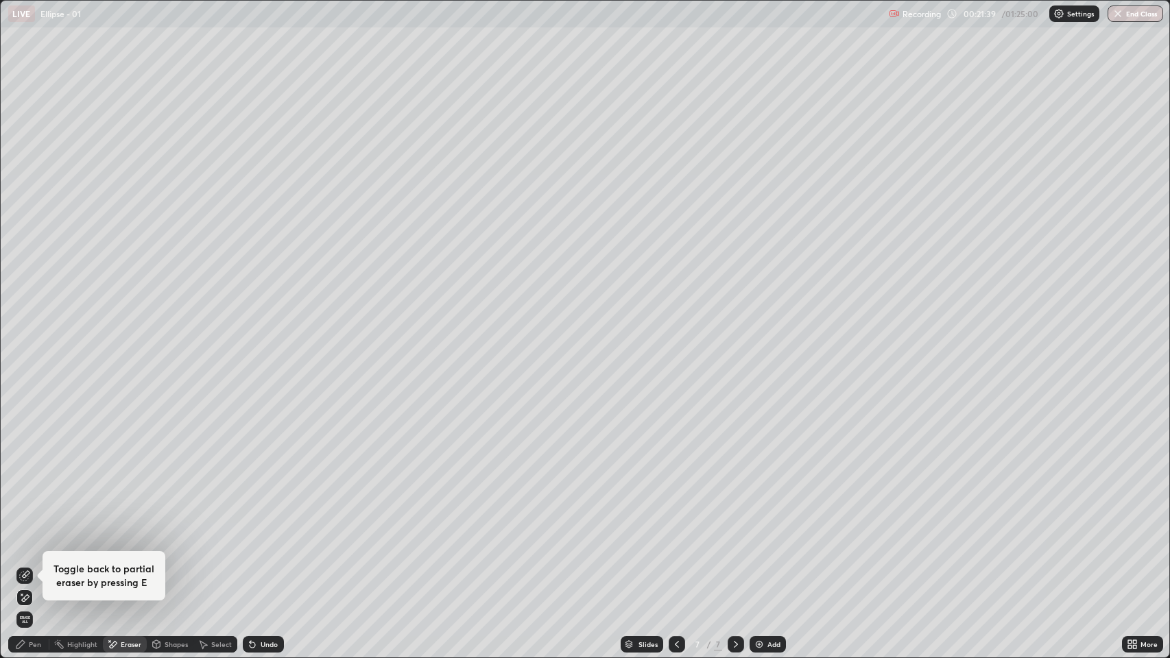
click at [34, 503] on div "Pen" at bounding box center [35, 644] width 12 height 7
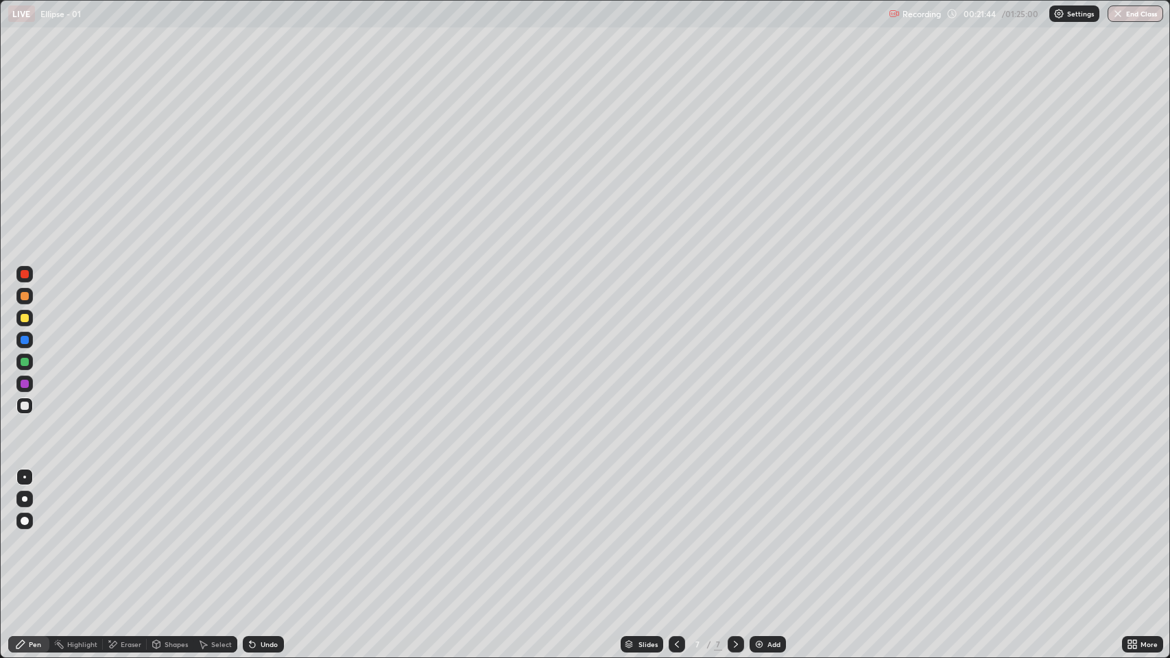
click at [168, 503] on div "Shapes" at bounding box center [170, 644] width 47 height 16
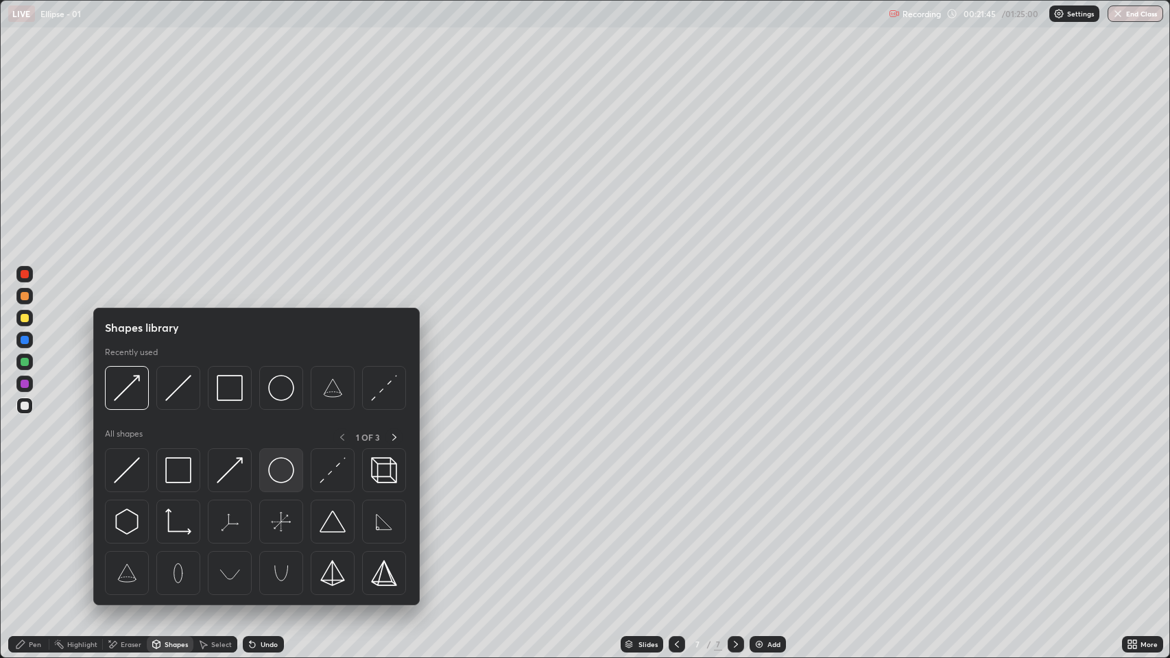
click at [287, 470] on img at bounding box center [281, 470] width 26 height 26
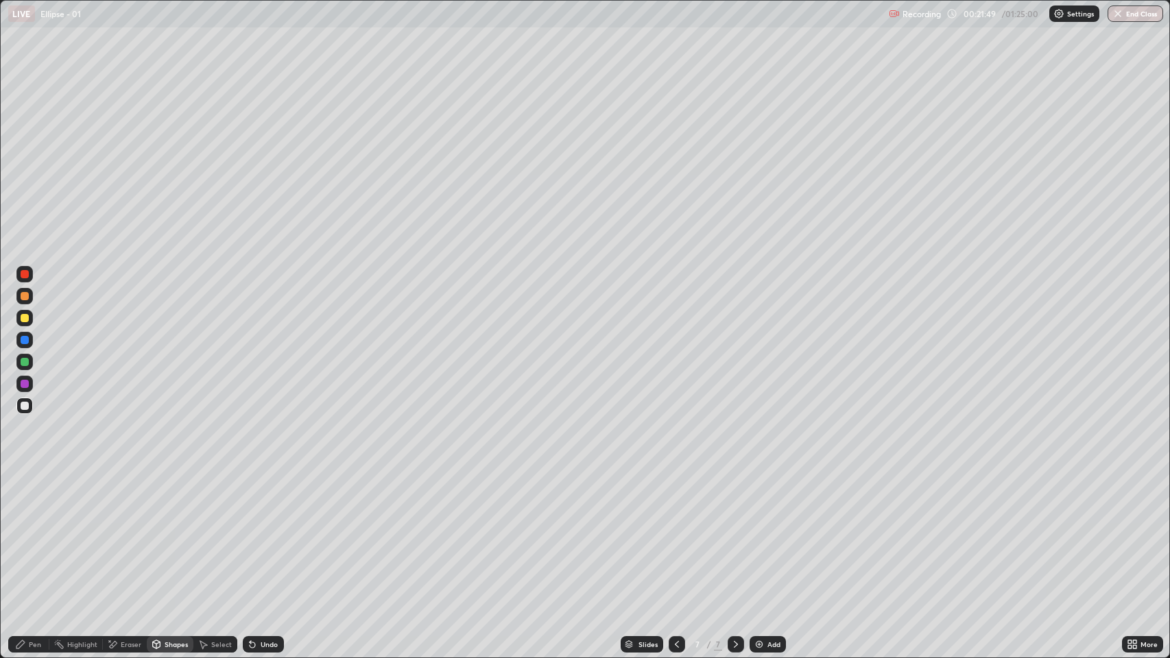
click at [34, 503] on div "Pen" at bounding box center [35, 644] width 12 height 7
click at [166, 503] on div "Shapes" at bounding box center [176, 644] width 23 height 7
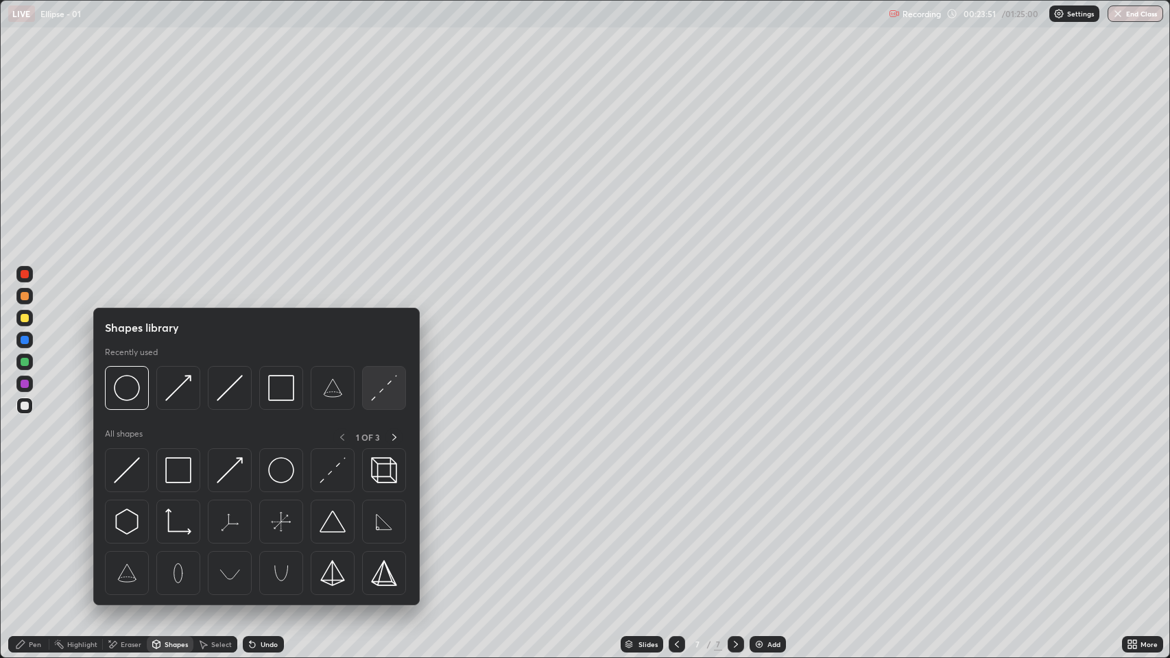
click at [381, 390] on img at bounding box center [384, 388] width 26 height 26
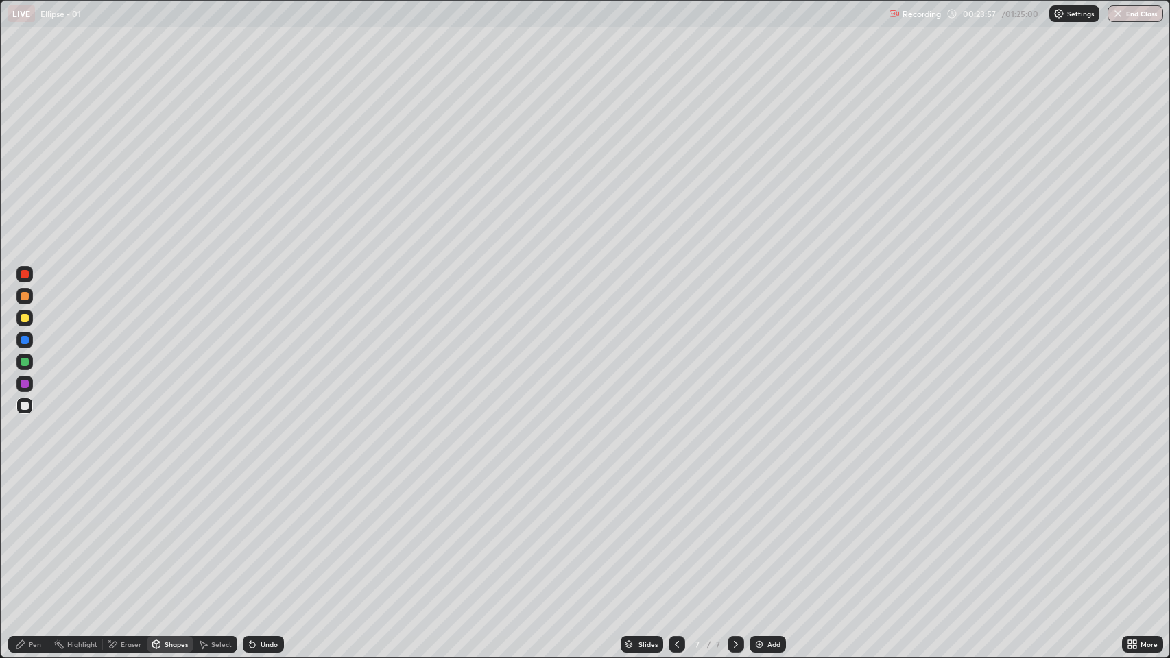
click at [30, 503] on div "Pen" at bounding box center [35, 644] width 12 height 7
click at [675, 503] on icon at bounding box center [676, 644] width 11 height 11
click at [732, 503] on div at bounding box center [736, 644] width 16 height 27
click at [731, 503] on icon at bounding box center [735, 644] width 11 height 11
click at [675, 503] on icon at bounding box center [676, 644] width 11 height 11
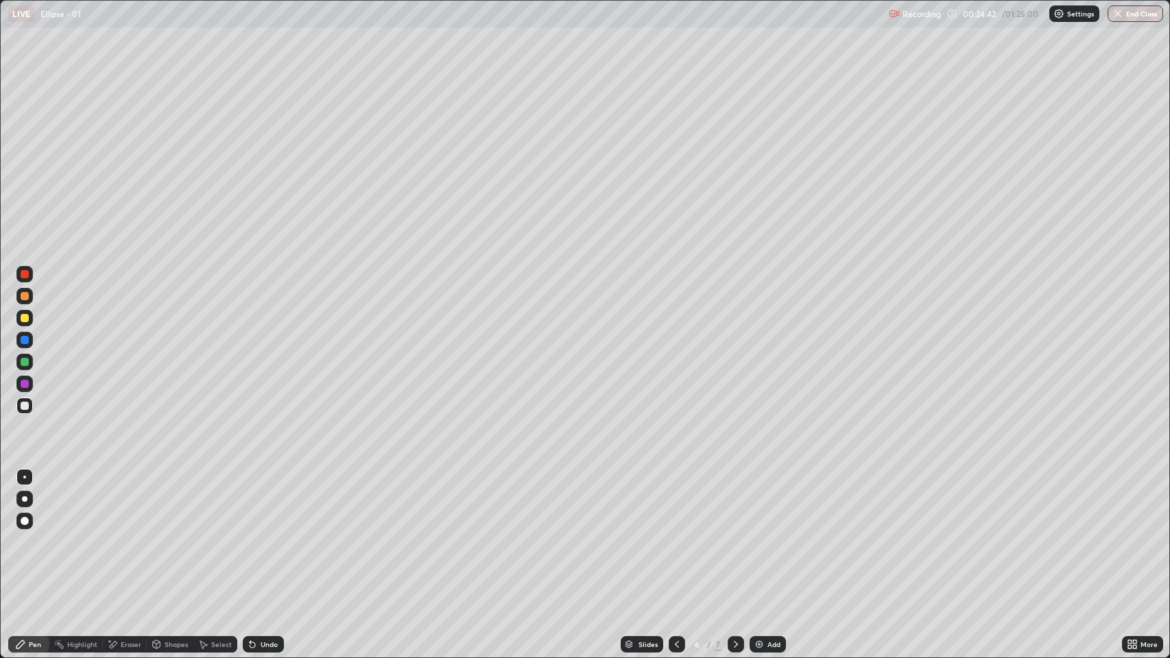
click at [734, 503] on icon at bounding box center [736, 644] width 4 height 7
click at [738, 503] on icon at bounding box center [735, 644] width 11 height 11
click at [590, 503] on div "Slides 7 / 7 Add" at bounding box center [703, 644] width 839 height 27
click at [169, 503] on div "Shapes" at bounding box center [176, 644] width 23 height 7
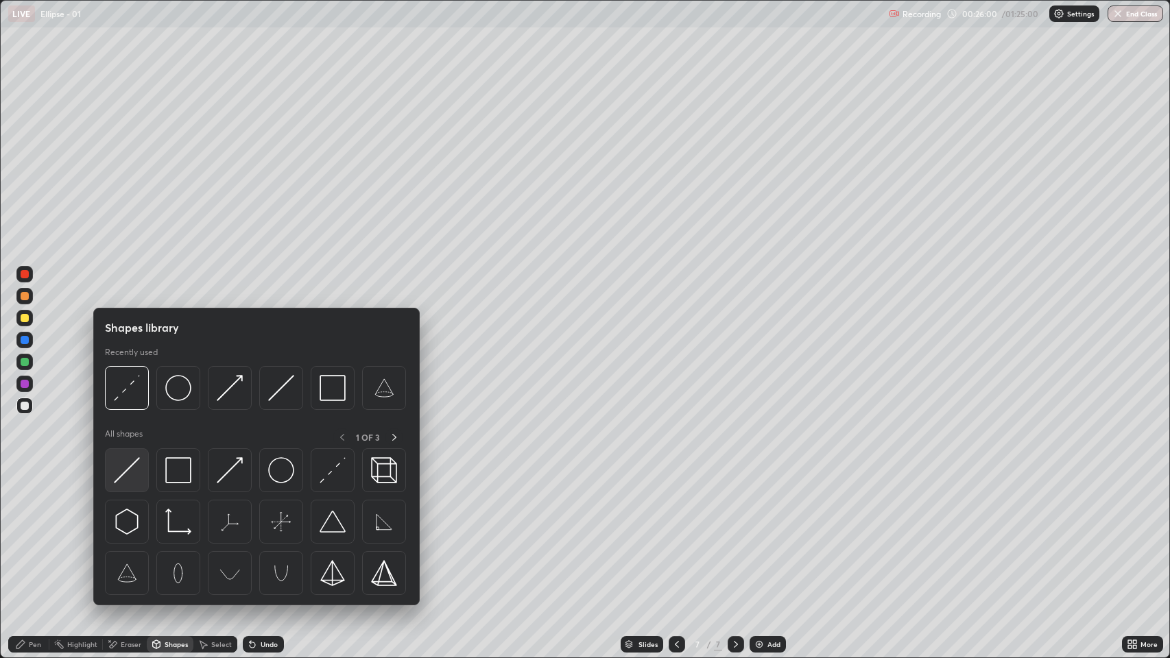
click at [129, 475] on img at bounding box center [127, 470] width 26 height 26
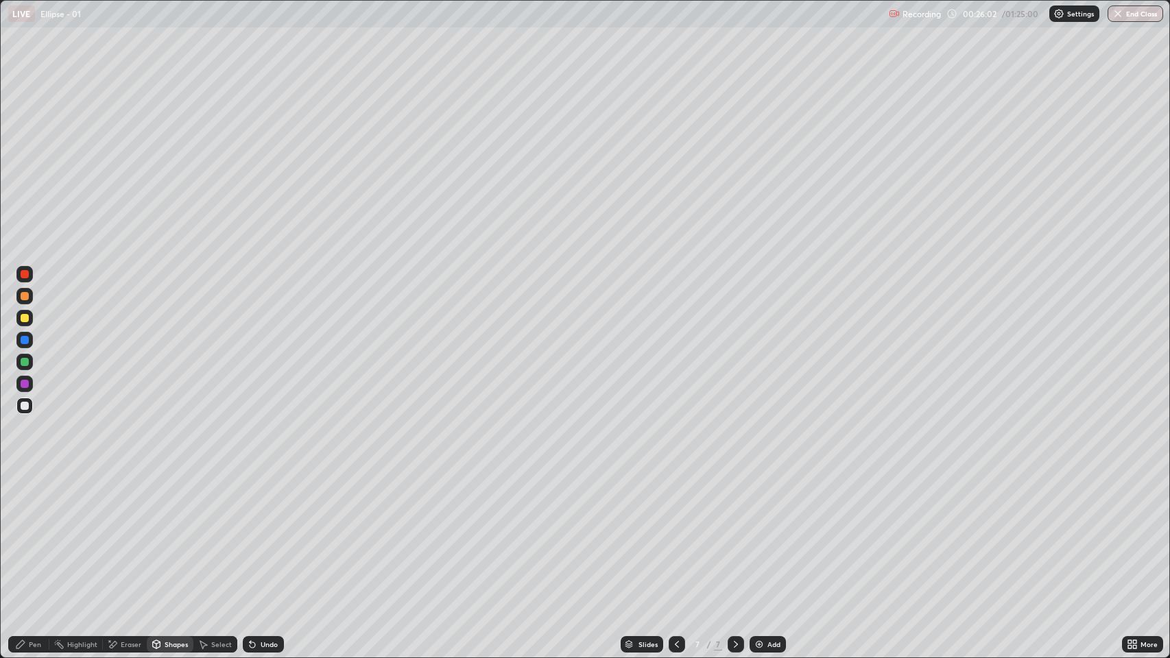
click at [25, 318] on div at bounding box center [25, 318] width 8 height 8
click at [23, 503] on icon at bounding box center [20, 645] width 8 height 8
click at [25, 406] on div at bounding box center [25, 406] width 8 height 8
click at [270, 503] on div "Undo" at bounding box center [269, 644] width 17 height 7
click at [272, 503] on div "Undo" at bounding box center [269, 644] width 17 height 7
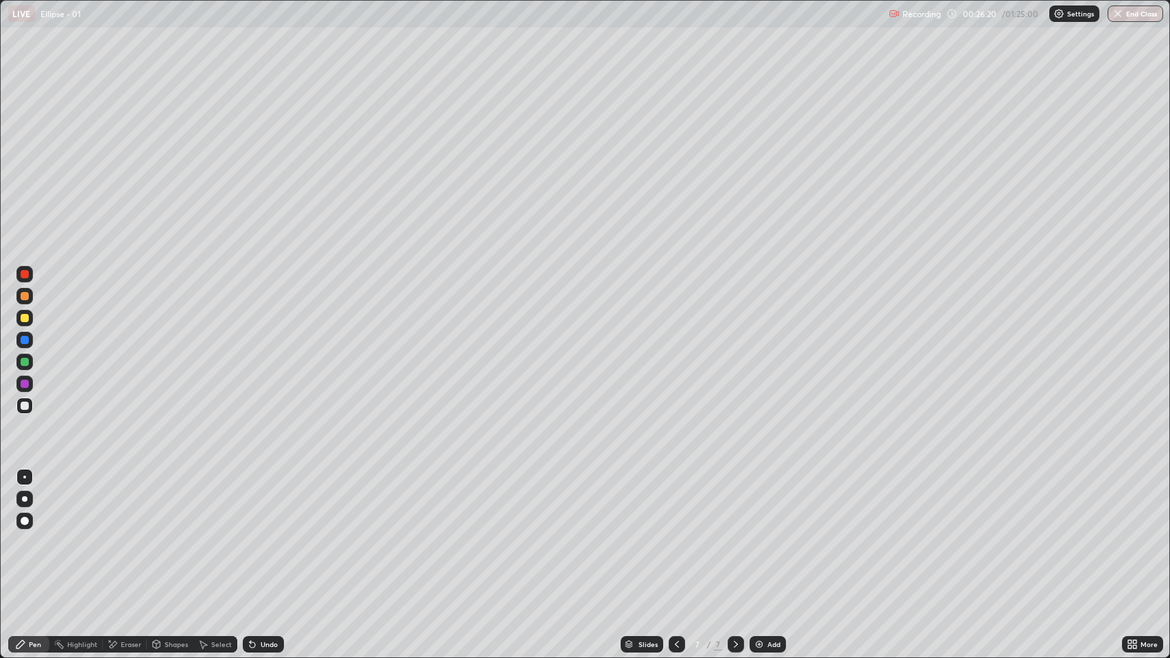
click at [276, 503] on div "Undo" at bounding box center [263, 644] width 41 height 16
click at [261, 503] on div "Undo" at bounding box center [263, 644] width 41 height 16
click at [675, 503] on icon at bounding box center [676, 644] width 11 height 11
click at [735, 503] on icon at bounding box center [736, 644] width 4 height 7
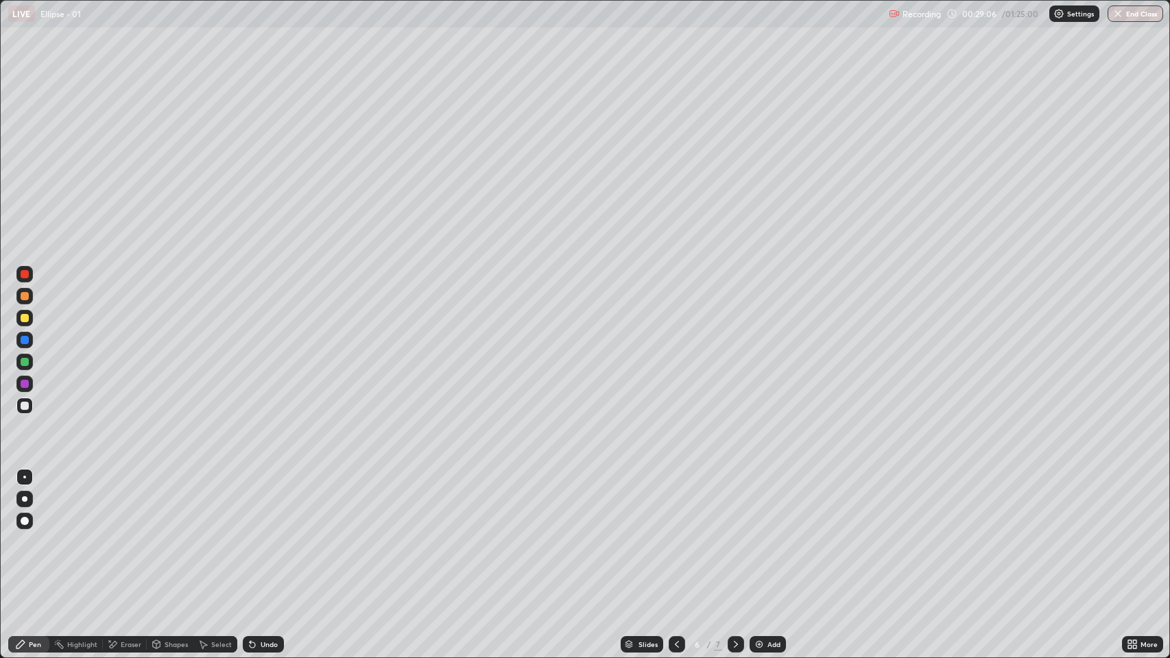
click at [734, 503] on icon at bounding box center [735, 644] width 11 height 11
click at [734, 503] on icon at bounding box center [736, 644] width 4 height 7
click at [778, 503] on div "Add" at bounding box center [773, 644] width 13 height 7
click at [173, 503] on div "Shapes" at bounding box center [176, 644] width 23 height 7
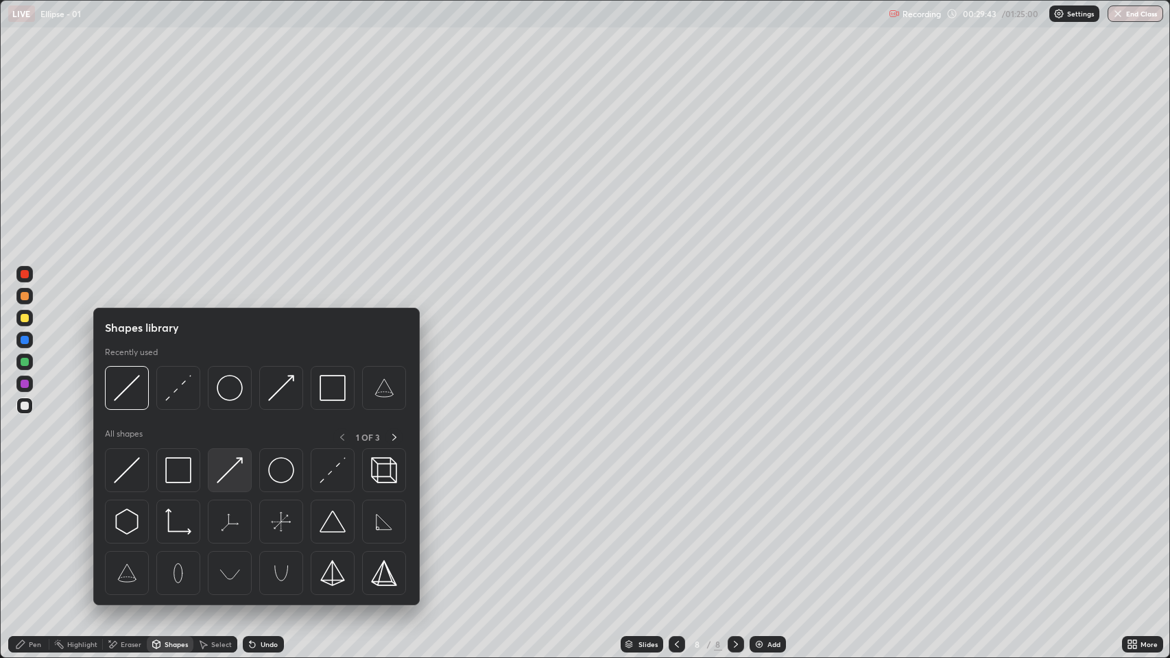
click at [228, 475] on img at bounding box center [230, 470] width 26 height 26
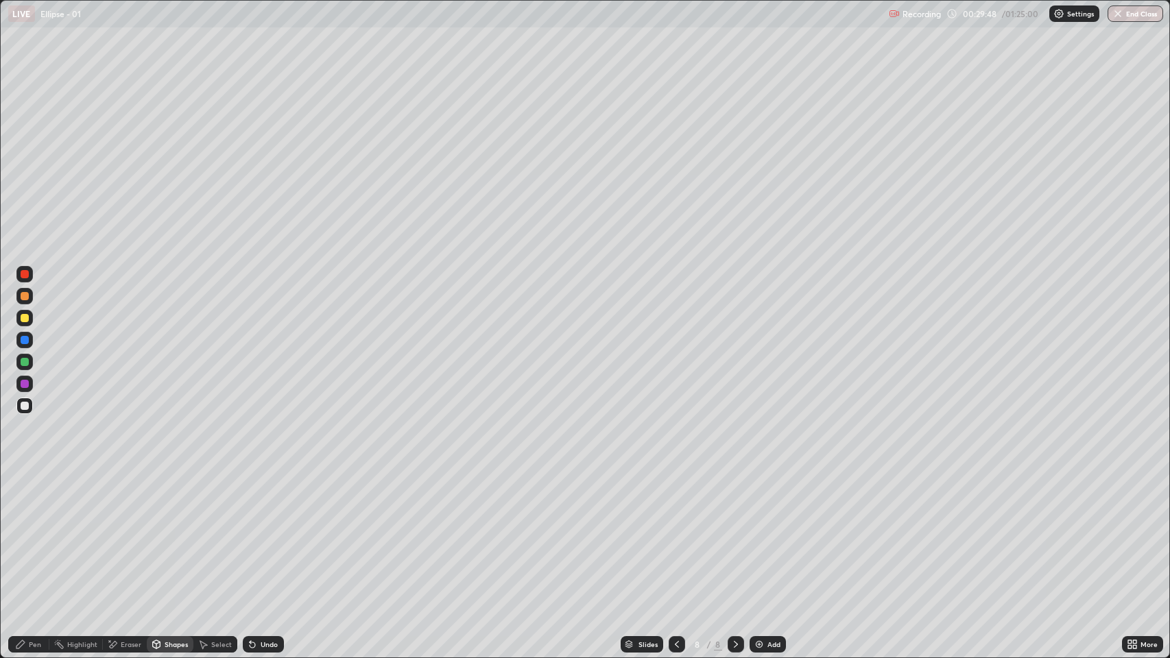
click at [166, 503] on div "Shapes" at bounding box center [176, 644] width 23 height 7
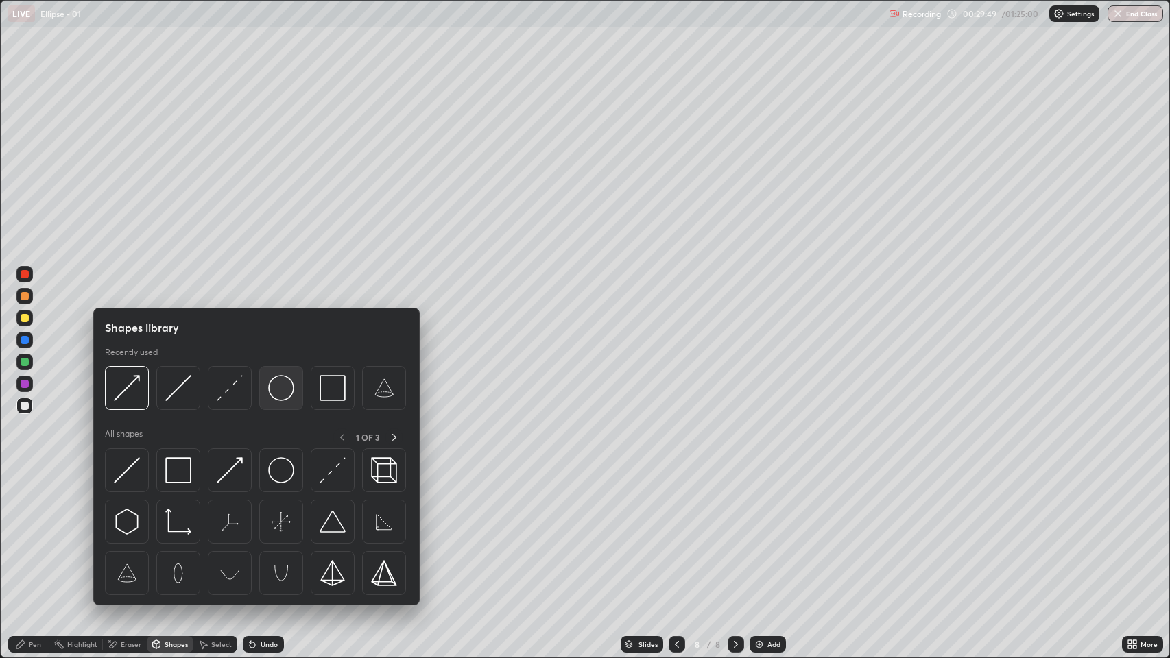
click at [276, 389] on img at bounding box center [281, 388] width 26 height 26
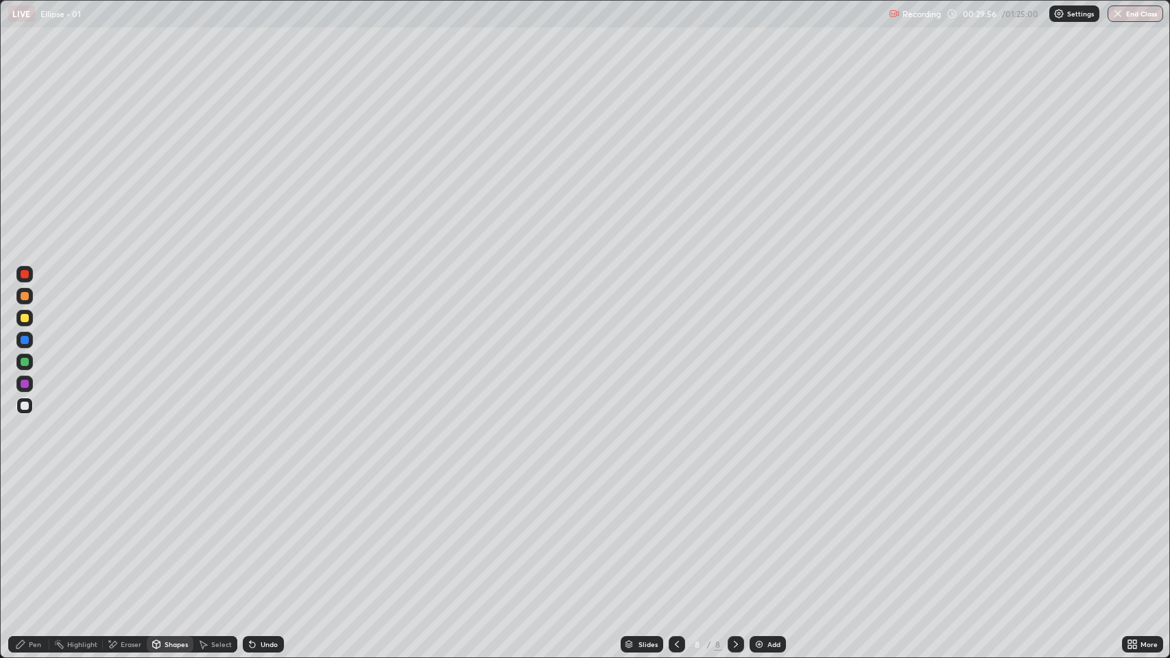
click at [29, 503] on div "Pen" at bounding box center [35, 644] width 12 height 7
click at [672, 503] on icon at bounding box center [676, 644] width 11 height 11
click at [732, 503] on icon at bounding box center [735, 644] width 11 height 11
click at [266, 503] on div "Undo" at bounding box center [263, 644] width 41 height 16
click at [267, 503] on div "Undo" at bounding box center [269, 644] width 17 height 7
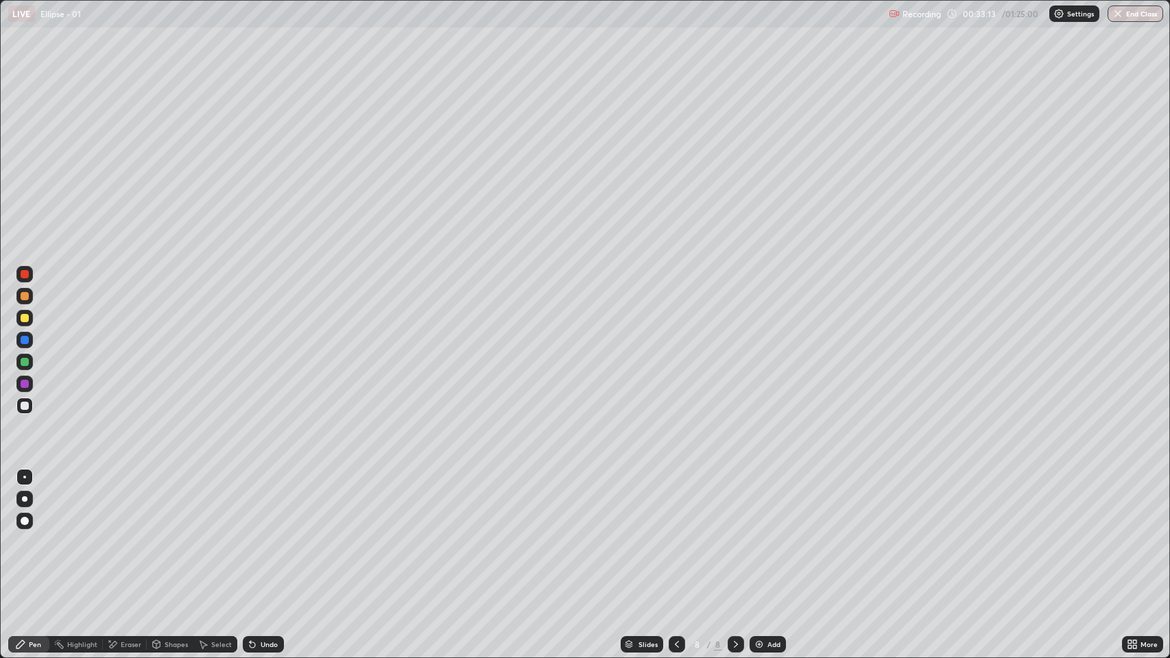
click at [269, 503] on div "Undo" at bounding box center [269, 644] width 17 height 7
click at [267, 503] on div "Undo" at bounding box center [269, 644] width 17 height 7
click at [763, 503] on img at bounding box center [759, 644] width 11 height 11
click at [267, 503] on div "Undo" at bounding box center [269, 644] width 17 height 7
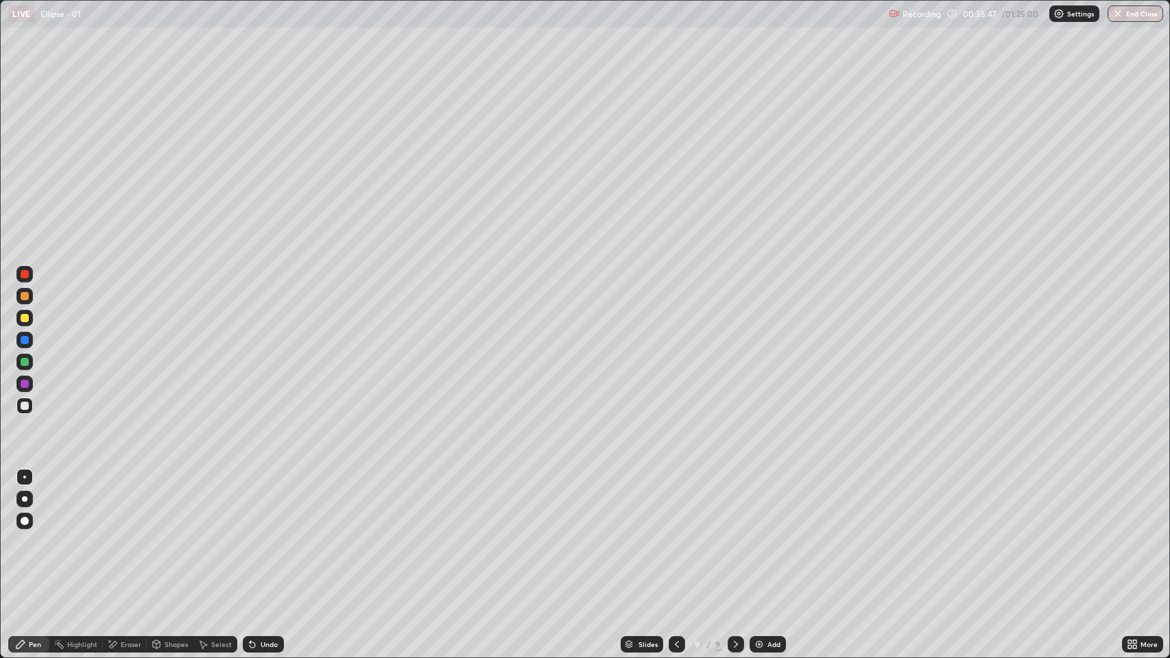
click at [265, 503] on div "Undo" at bounding box center [269, 644] width 17 height 7
click at [263, 503] on div "Undo" at bounding box center [269, 644] width 17 height 7
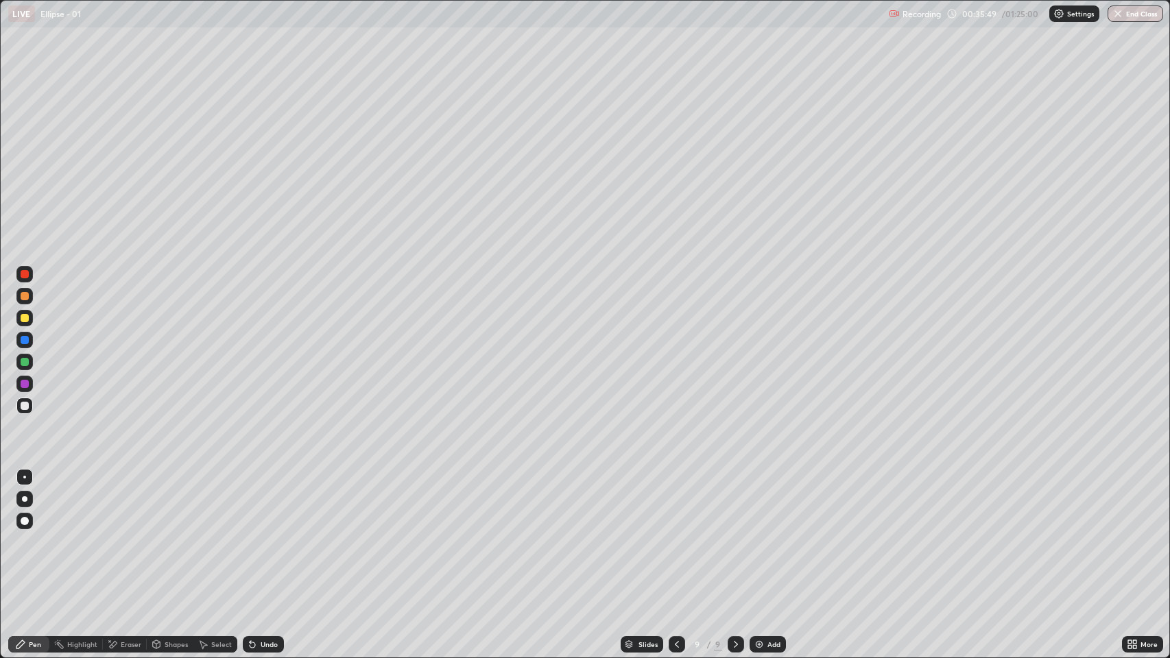
click at [263, 503] on div "Undo" at bounding box center [263, 644] width 41 height 16
click at [262, 503] on div "Undo" at bounding box center [269, 644] width 17 height 7
click at [263, 503] on div "Undo" at bounding box center [269, 644] width 17 height 7
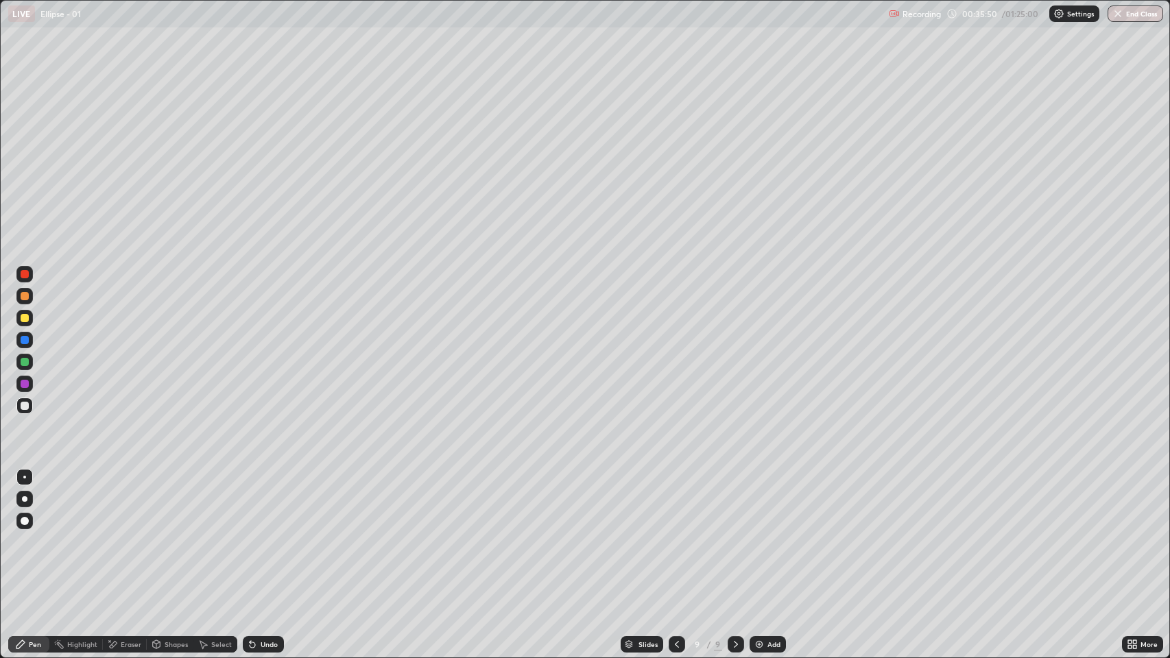
click at [263, 503] on div "Undo" at bounding box center [269, 644] width 17 height 7
click at [262, 503] on div "Undo" at bounding box center [269, 644] width 17 height 7
click at [263, 503] on div "Undo" at bounding box center [269, 644] width 17 height 7
click at [262, 503] on div "Undo" at bounding box center [269, 644] width 17 height 7
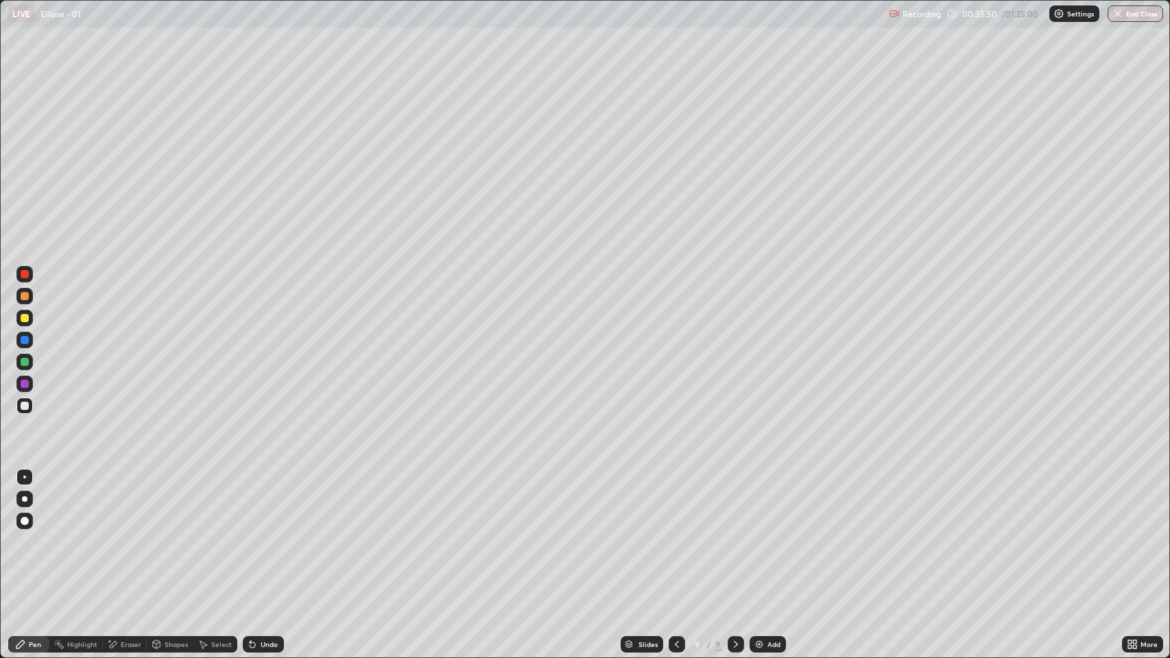
click at [262, 503] on div "Undo" at bounding box center [269, 644] width 17 height 7
click at [261, 503] on div "Undo" at bounding box center [269, 644] width 17 height 7
click at [768, 503] on div "Add" at bounding box center [773, 644] width 13 height 7
click at [276, 503] on div "Undo" at bounding box center [263, 644] width 41 height 16
click at [276, 503] on div "Undo" at bounding box center [269, 644] width 17 height 7
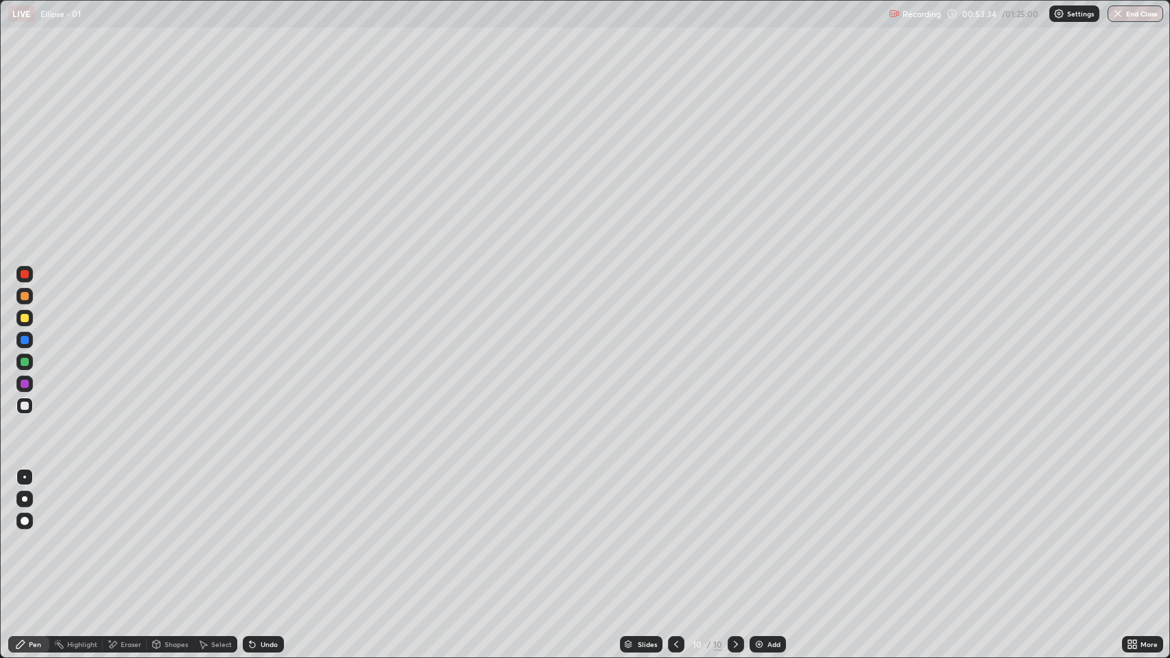
click at [765, 503] on div "Add" at bounding box center [768, 644] width 36 height 16
click at [261, 503] on div "Undo" at bounding box center [269, 644] width 17 height 7
click at [263, 503] on div "Undo" at bounding box center [263, 644] width 41 height 16
click at [768, 503] on div "Add" at bounding box center [773, 644] width 13 height 7
click at [675, 503] on icon at bounding box center [676, 644] width 11 height 11
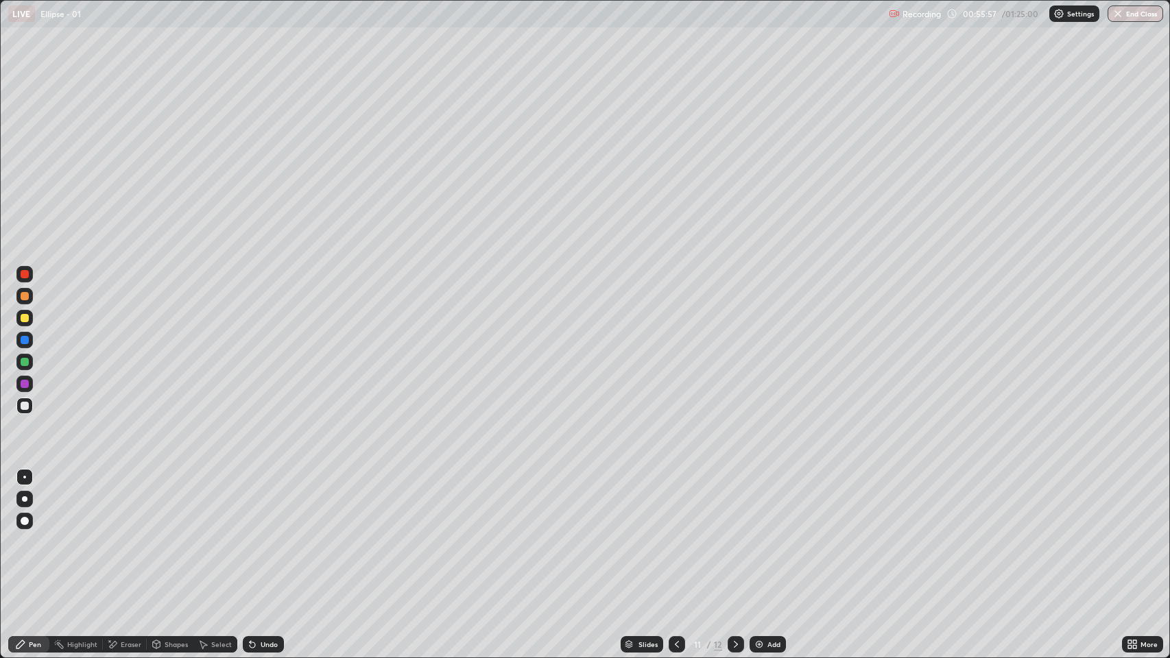
click at [737, 503] on icon at bounding box center [735, 644] width 11 height 11
click at [774, 503] on div "Add" at bounding box center [773, 644] width 13 height 7
click at [675, 503] on icon at bounding box center [676, 644] width 11 height 11
click at [731, 503] on icon at bounding box center [735, 644] width 11 height 11
click at [675, 503] on icon at bounding box center [676, 644] width 11 height 11
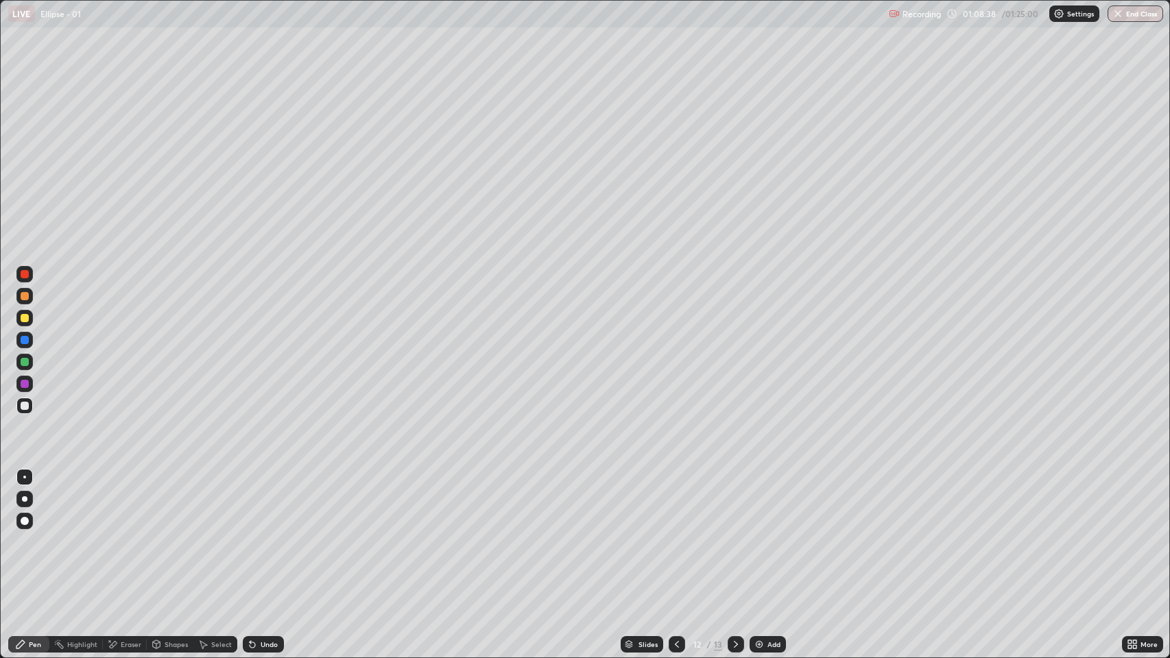
click at [734, 503] on icon at bounding box center [735, 644] width 11 height 11
click at [760, 503] on img at bounding box center [759, 644] width 11 height 11
click at [171, 503] on div "Shapes" at bounding box center [176, 644] width 23 height 7
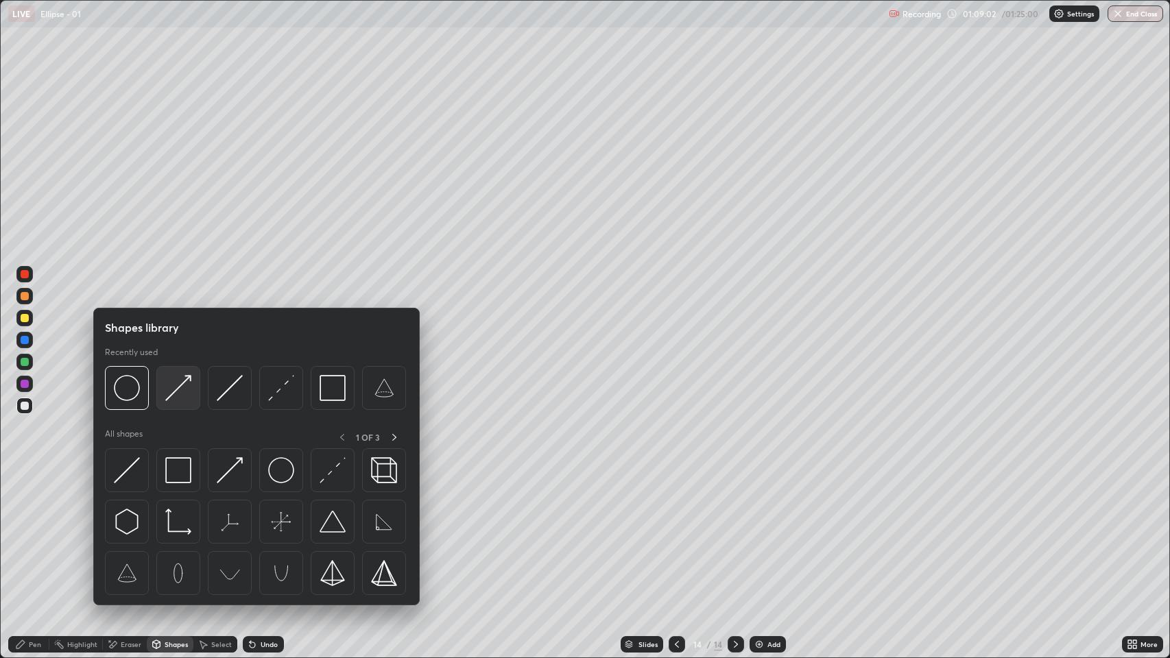
click at [183, 387] on img at bounding box center [178, 388] width 26 height 26
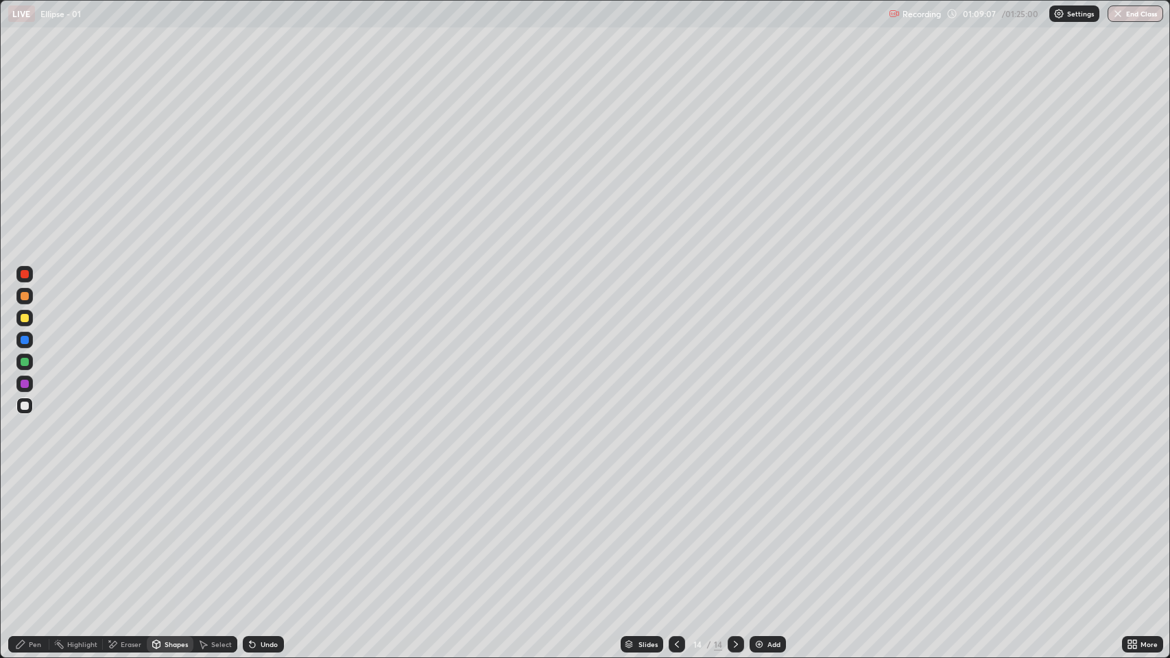
click at [29, 503] on div "Pen" at bounding box center [35, 644] width 12 height 7
click at [166, 503] on div "Shapes" at bounding box center [176, 644] width 23 height 7
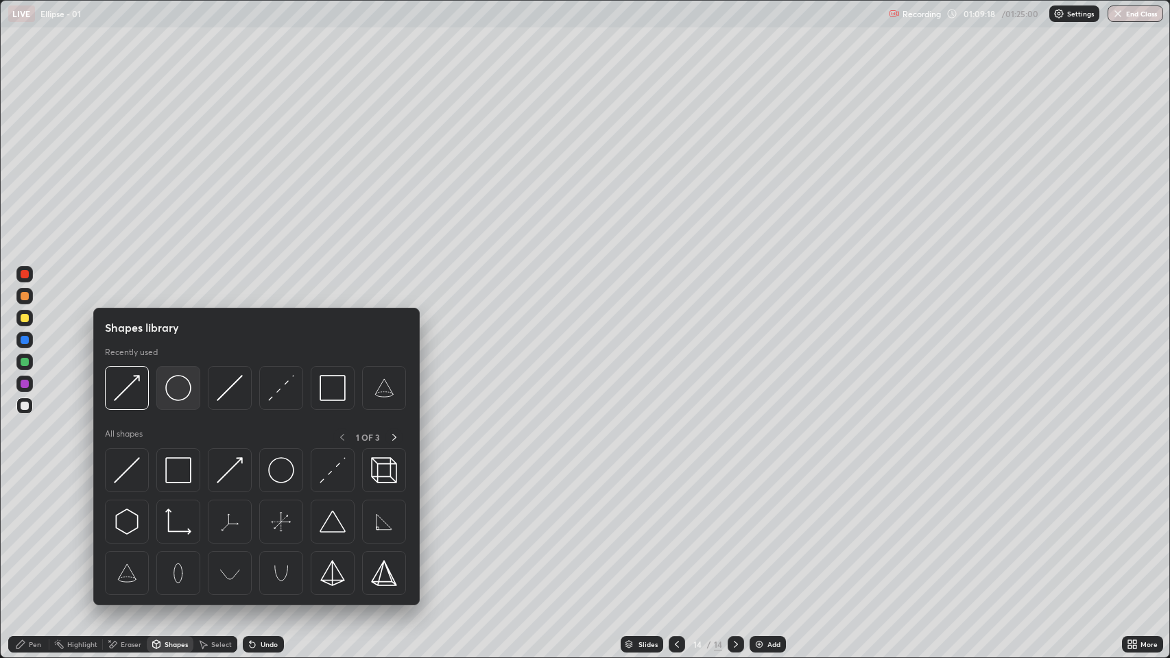
click at [191, 392] on img at bounding box center [178, 388] width 26 height 26
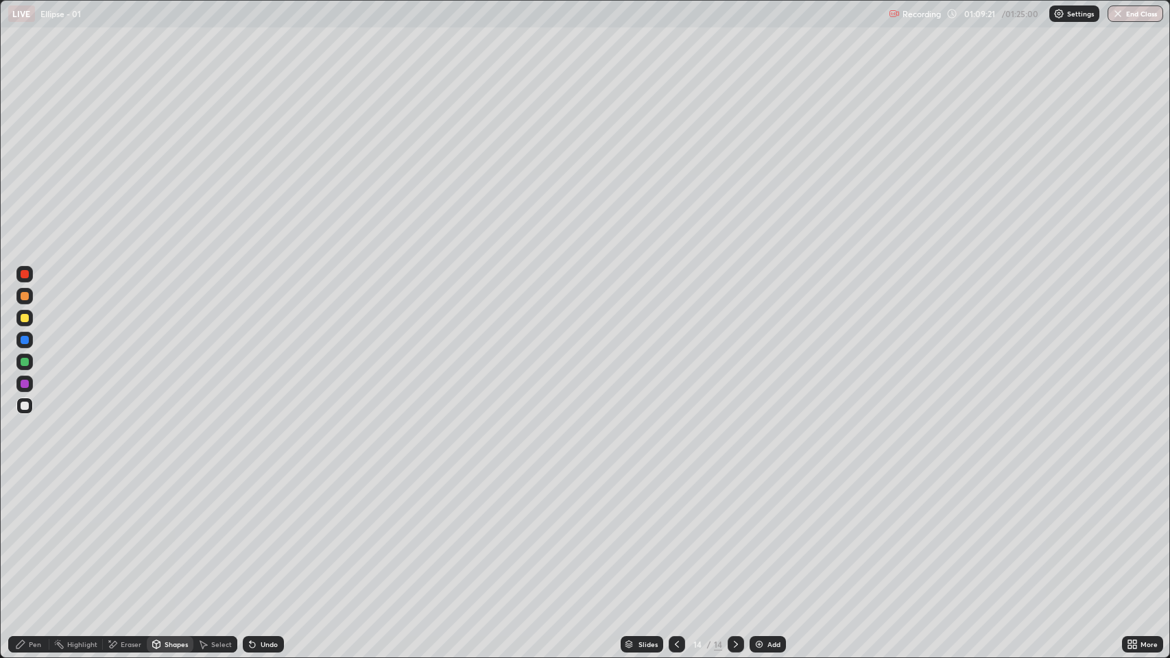
click at [31, 503] on div "Pen" at bounding box center [35, 644] width 12 height 7
click at [765, 503] on div "Add" at bounding box center [768, 644] width 36 height 16
click at [280, 503] on div "Undo" at bounding box center [263, 644] width 41 height 16
click at [281, 503] on div "Undo" at bounding box center [263, 644] width 41 height 16
click at [684, 503] on div at bounding box center [677, 644] width 16 height 16
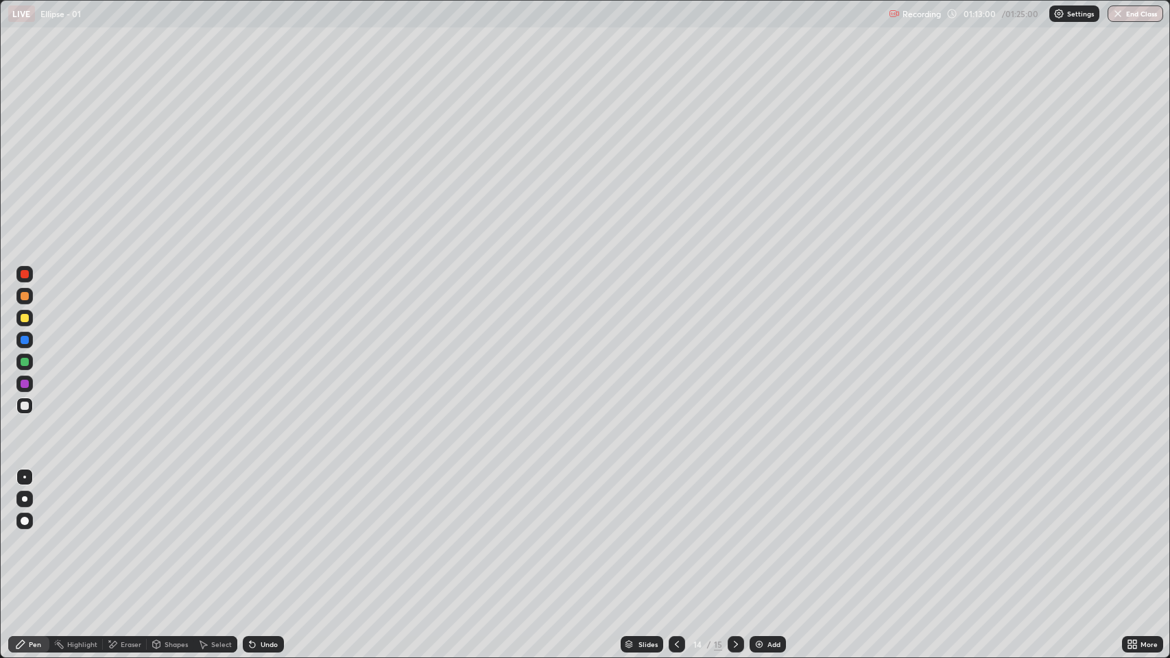
click at [738, 503] on div at bounding box center [736, 644] width 16 height 16
click at [217, 503] on div "Select" at bounding box center [221, 644] width 21 height 7
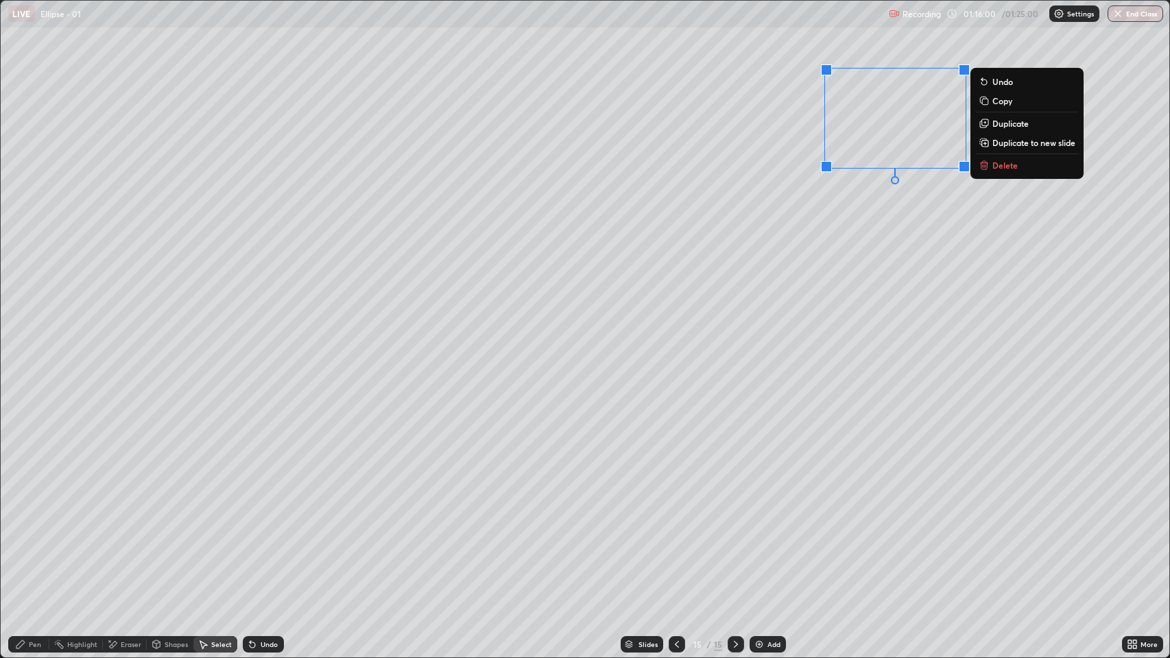
click at [1020, 149] on button "Duplicate to new slide" at bounding box center [1027, 142] width 102 height 16
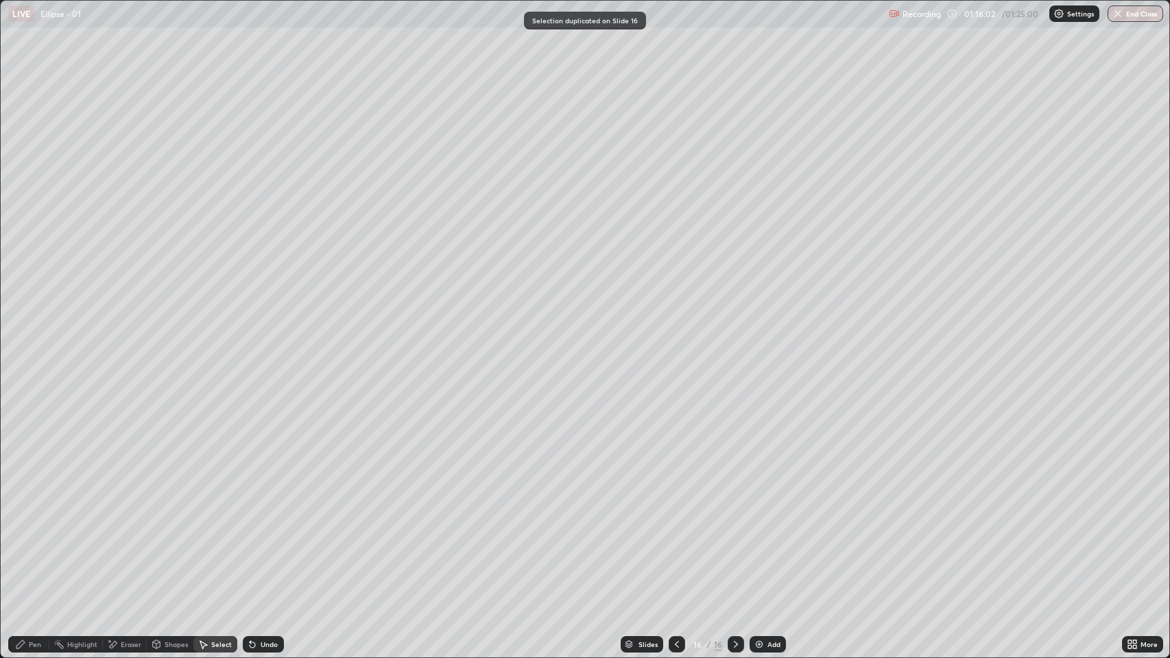
click at [34, 503] on div "Pen" at bounding box center [35, 644] width 12 height 7
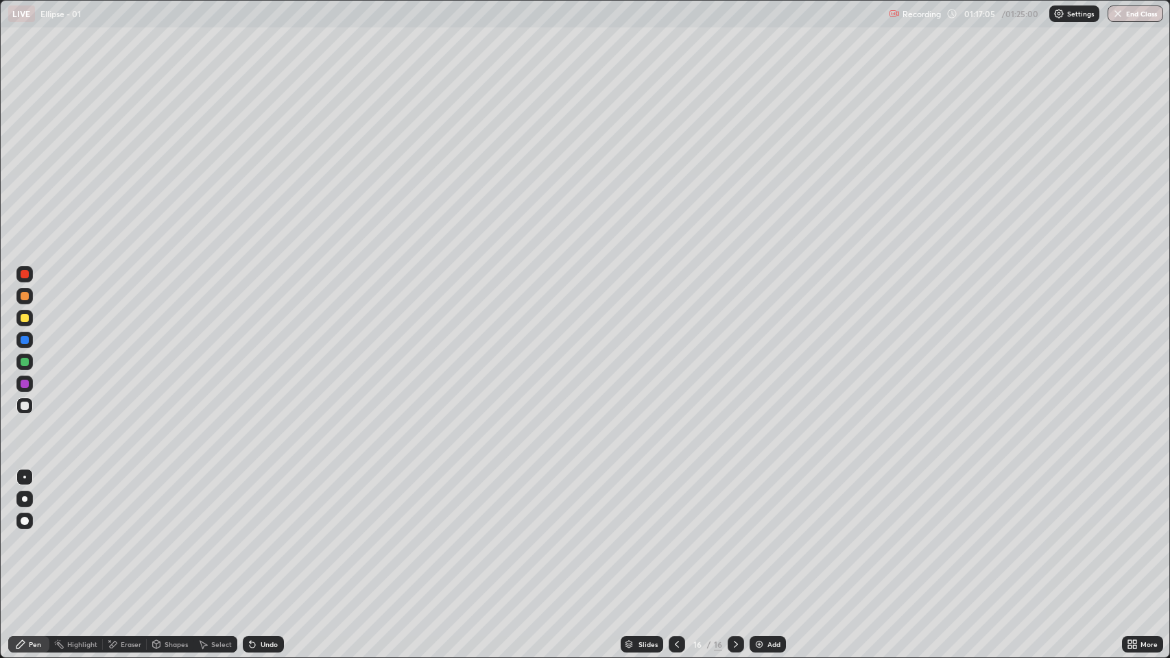
click at [266, 503] on div "Undo" at bounding box center [269, 644] width 17 height 7
click at [261, 503] on div "Undo" at bounding box center [263, 644] width 41 height 16
click at [251, 503] on icon at bounding box center [252, 645] width 5 height 5
click at [920, 503] on div "Slides 16 / 16 Add" at bounding box center [703, 644] width 839 height 27
click at [934, 503] on div "Slides 16 / 16 Add" at bounding box center [703, 644] width 839 height 27
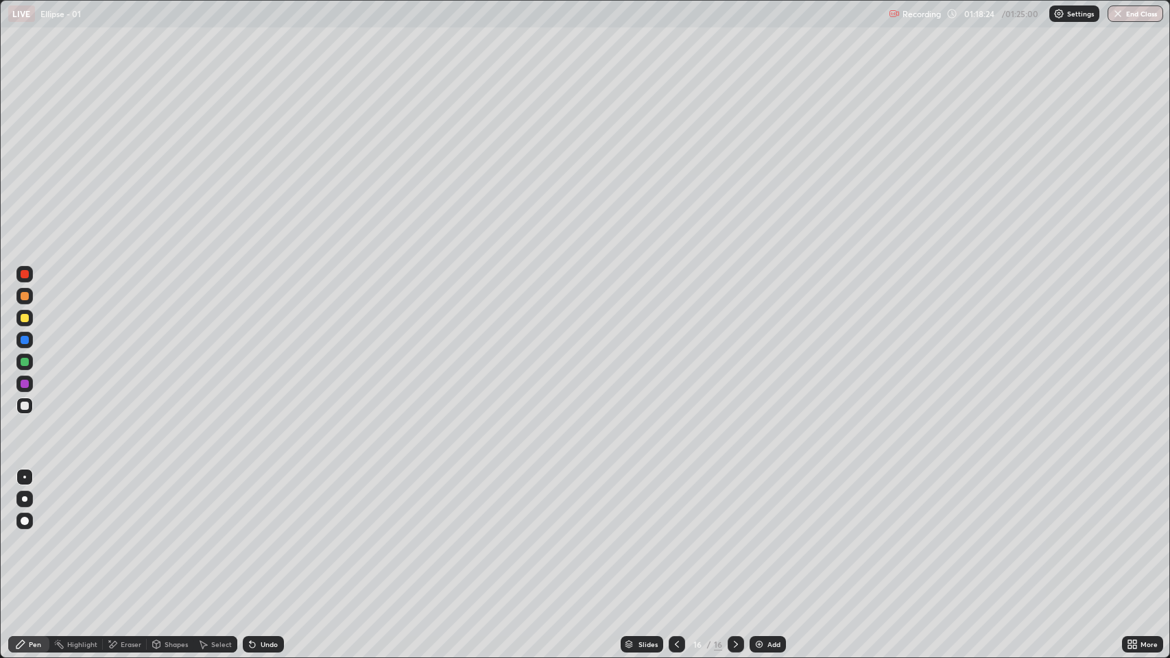
click at [948, 503] on div "Slides 16 / 16 Add" at bounding box center [703, 644] width 839 height 27
click at [953, 503] on div "Slides 16 / 16 Add" at bounding box center [703, 644] width 839 height 27
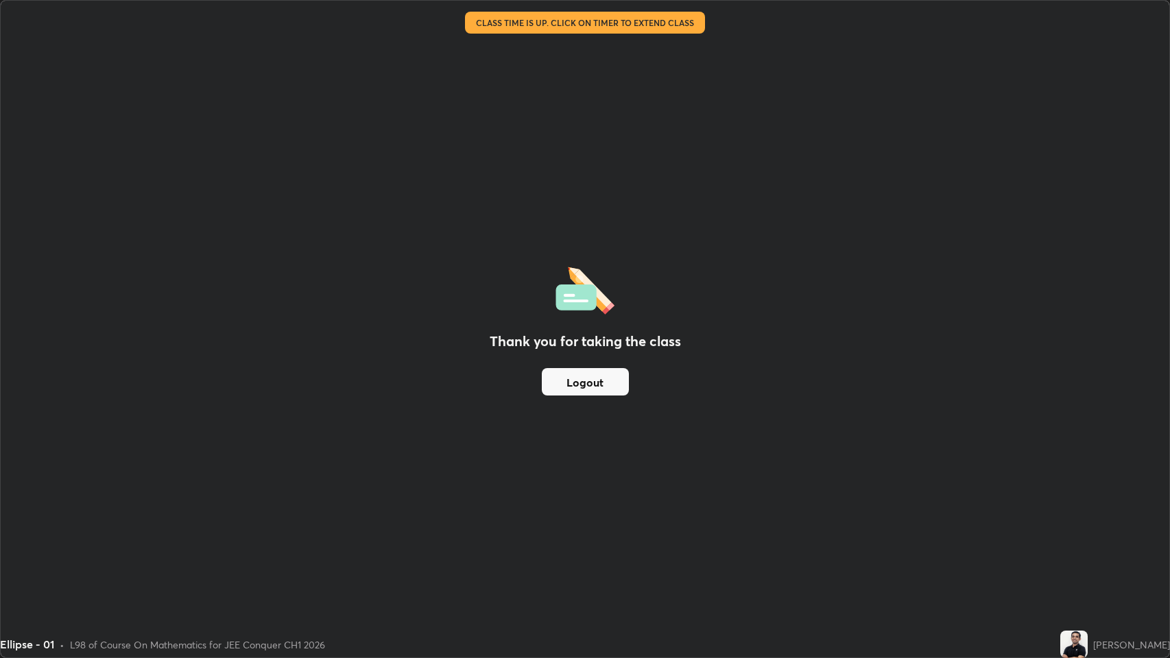
click at [839, 418] on div "Thank you for taking the class Logout" at bounding box center [585, 329] width 1169 height 657
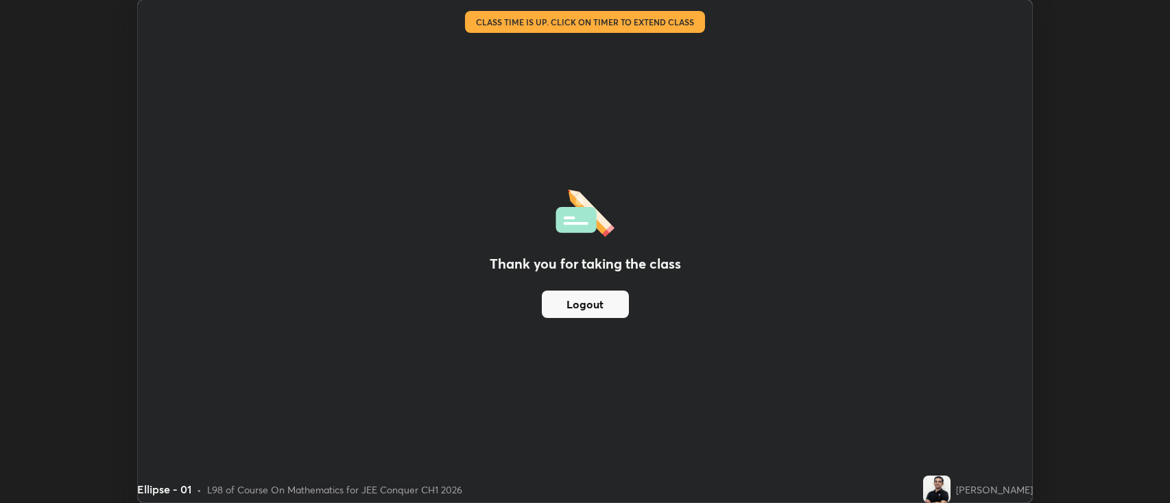
scroll to position [68072, 67406]
